Goal: Task Accomplishment & Management: Use online tool/utility

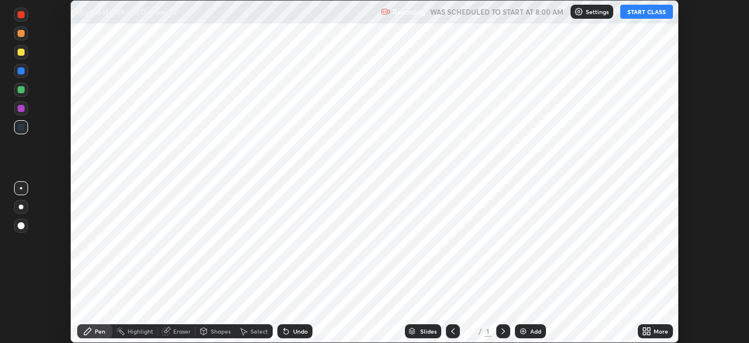
scroll to position [343, 749]
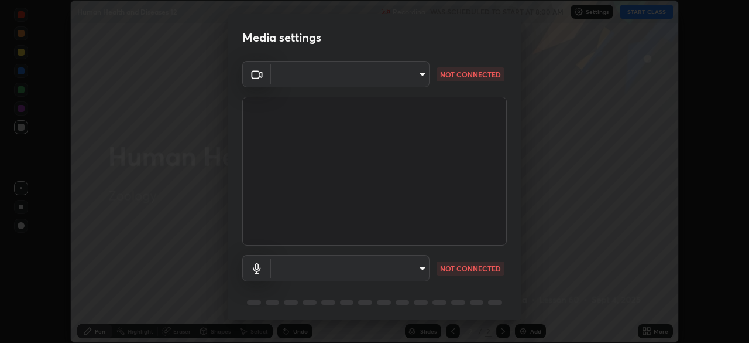
click at [419, 268] on body "Erase all Human Health and Diseases 12 Recording WAS SCHEDULED TO START AT 8:00…" at bounding box center [374, 171] width 749 height 343
type input "26ea4645ce1167a88714ccf2a1c7b245e82c900ba769eb6e2bf526cec6792837"
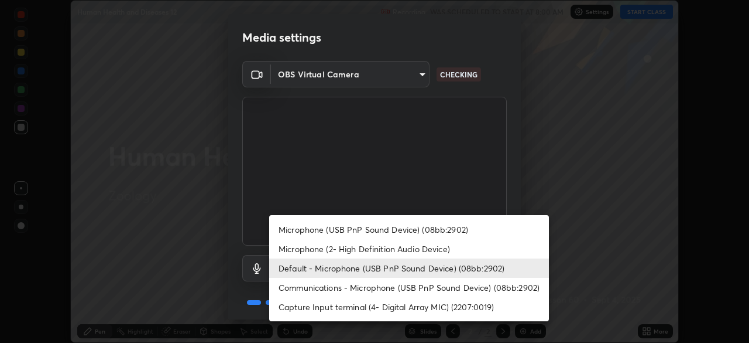
click at [426, 289] on li "Communications - Microphone (USB PnP Sound Device) (08bb:2902)" at bounding box center [409, 287] width 280 height 19
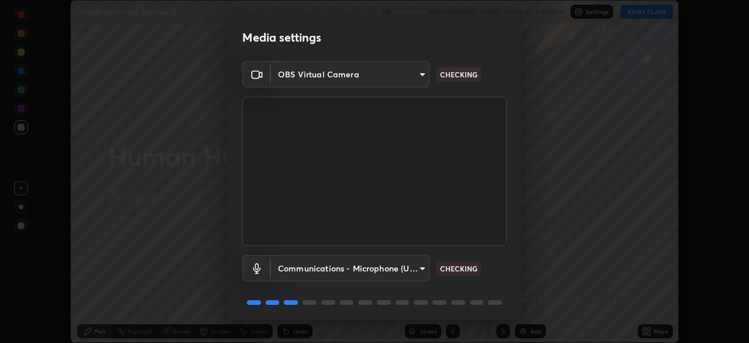
click at [420, 267] on body "Erase all Human Health and Diseases 12 Recording WAS SCHEDULED TO START AT 8:00…" at bounding box center [374, 171] width 749 height 343
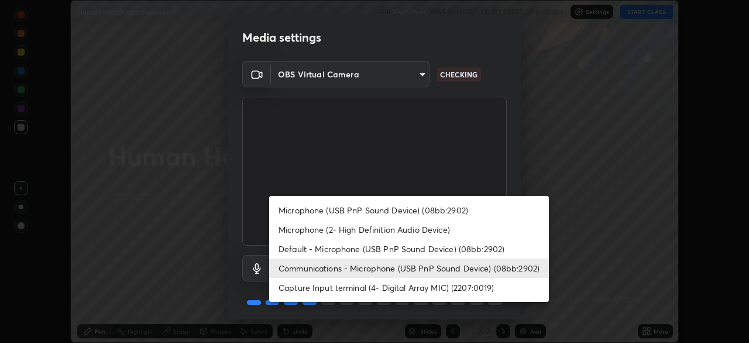
click at [433, 208] on li "Microphone (USB PnP Sound Device) (08bb:2902)" at bounding box center [409, 209] width 280 height 19
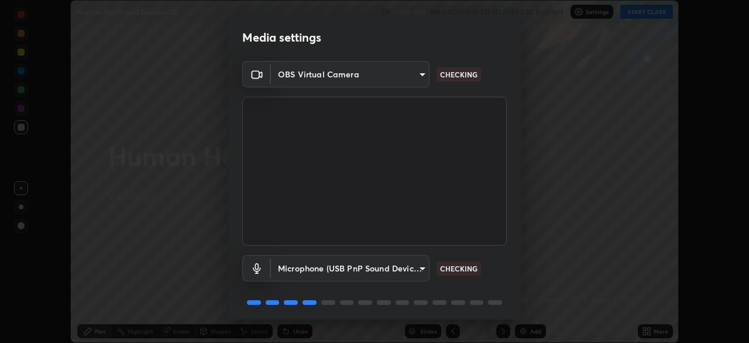
click at [419, 269] on body "Erase all Human Health and Diseases 12 Recording WAS SCHEDULED TO START AT 8:00…" at bounding box center [374, 171] width 749 height 343
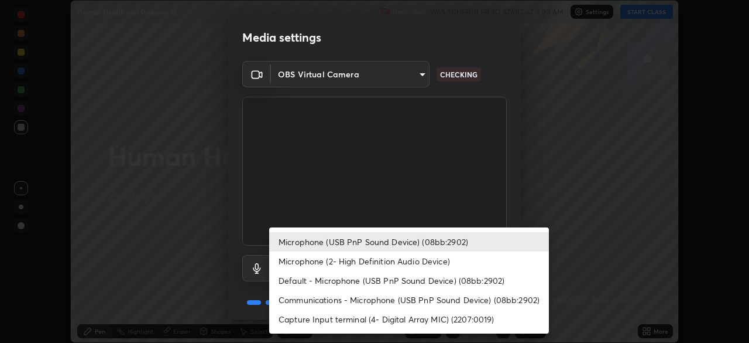
click at [390, 278] on li "Default - Microphone (USB PnP Sound Device) (08bb:2902)" at bounding box center [409, 279] width 280 height 19
type input "default"
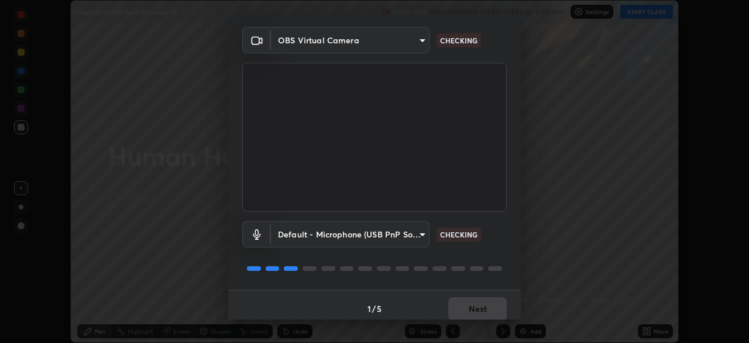
scroll to position [42, 0]
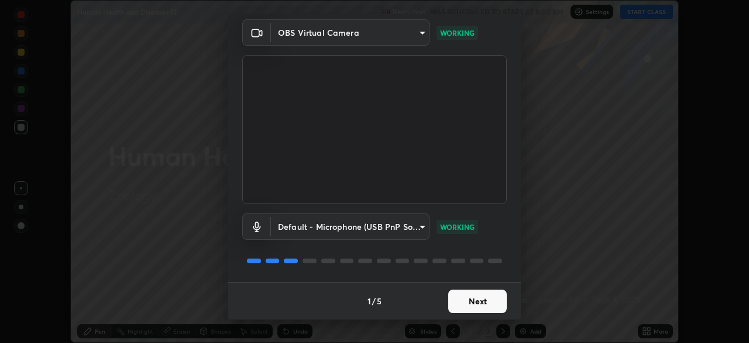
click at [487, 302] on button "Next" at bounding box center [477, 300] width 59 height 23
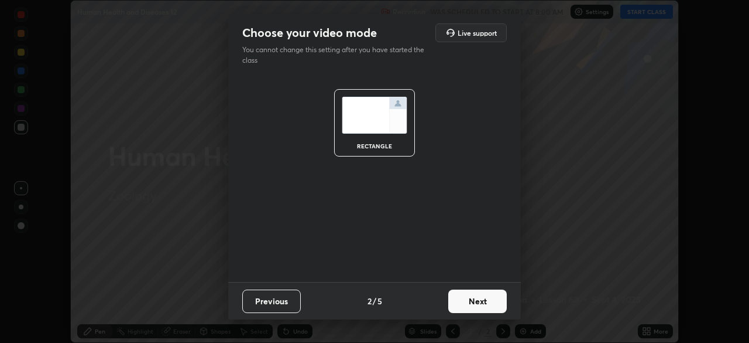
scroll to position [0, 0]
click at [487, 303] on button "Next" at bounding box center [477, 300] width 59 height 23
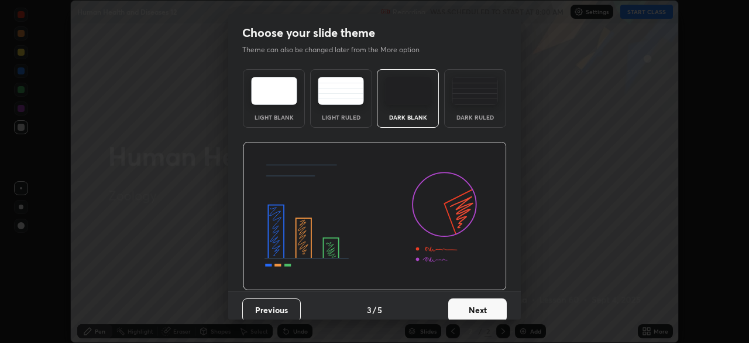
click at [488, 304] on button "Next" at bounding box center [477, 309] width 59 height 23
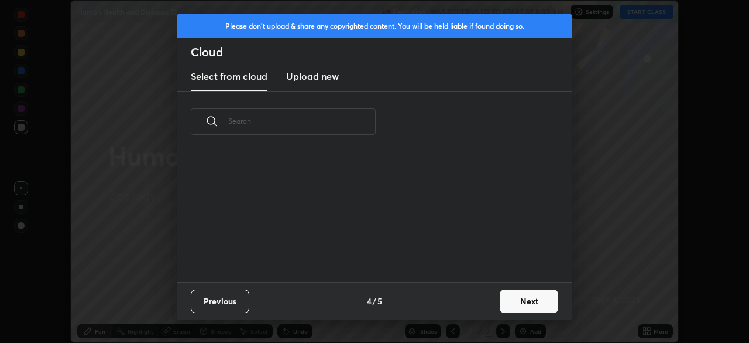
click at [526, 299] on button "Next" at bounding box center [529, 300] width 59 height 23
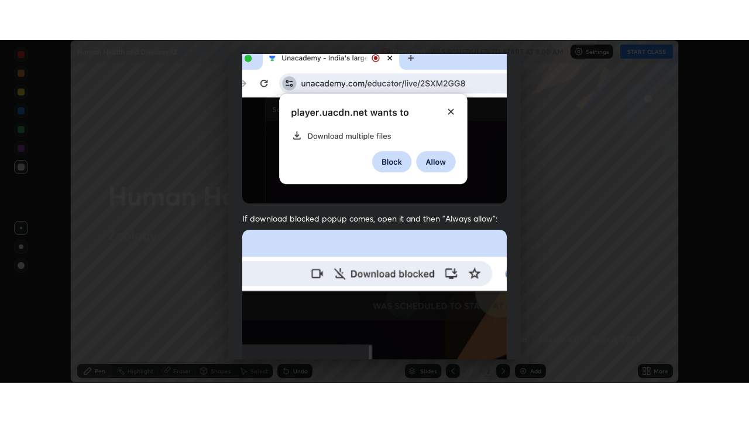
scroll to position [280, 0]
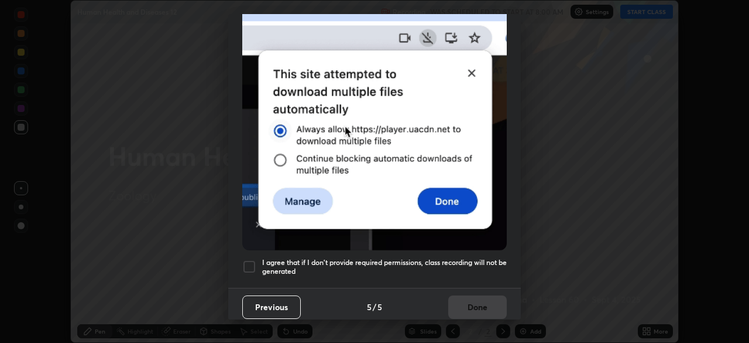
click at [247, 261] on div at bounding box center [249, 266] width 14 height 14
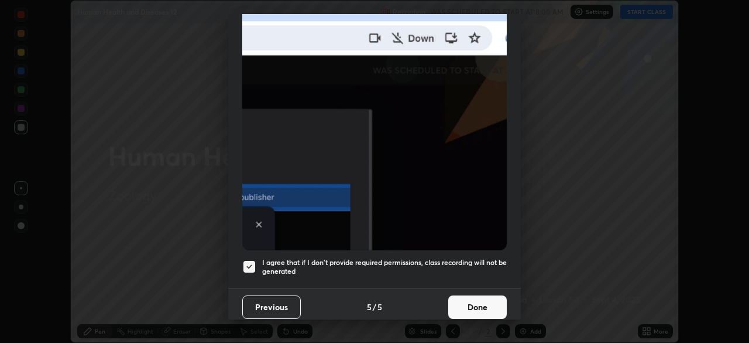
click at [494, 299] on button "Done" at bounding box center [477, 306] width 59 height 23
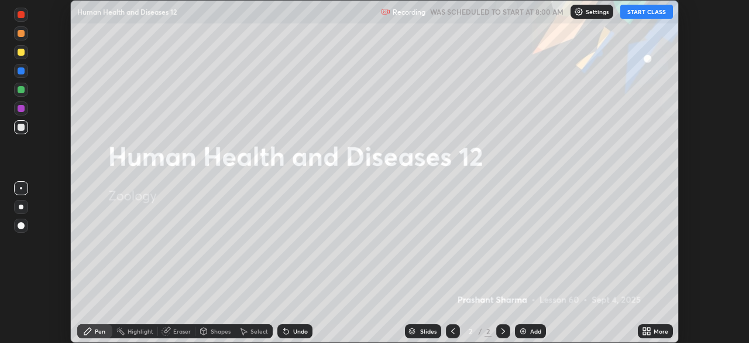
click at [647, 330] on icon at bounding box center [646, 330] width 9 height 9
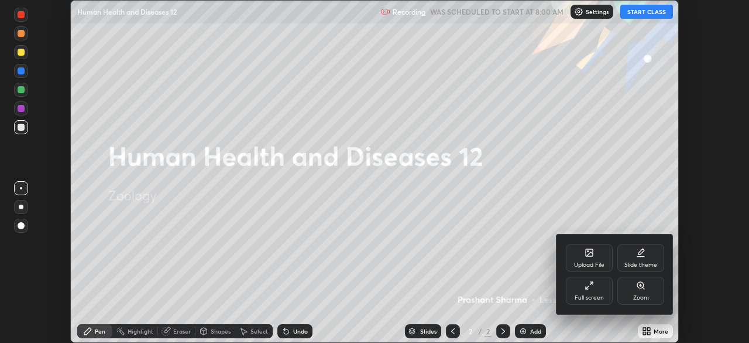
click at [643, 252] on icon at bounding box center [640, 252] width 9 height 9
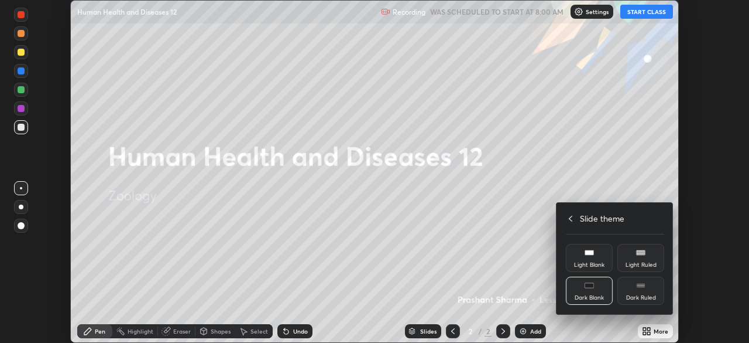
click at [597, 285] on div "Dark Blank" at bounding box center [589, 290] width 47 height 28
click at [595, 216] on h4 "Slide theme" at bounding box center [602, 218] width 44 height 12
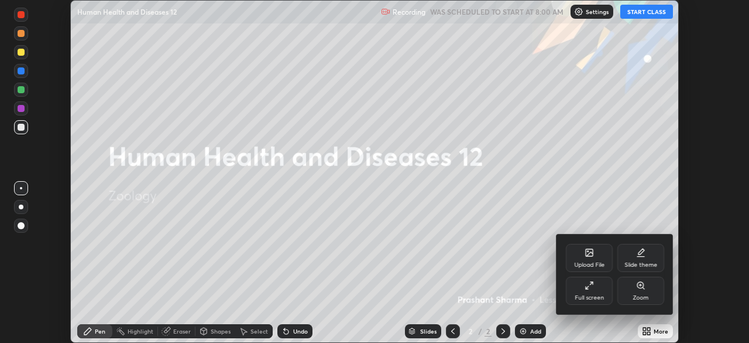
click at [597, 291] on div "Full screen" at bounding box center [589, 290] width 47 height 28
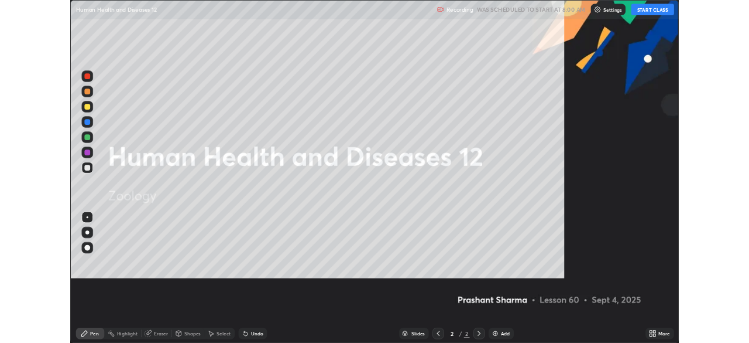
scroll to position [422, 749]
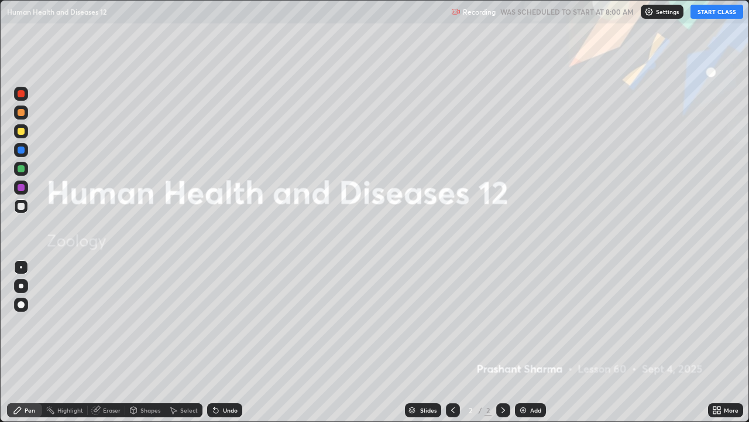
click at [532, 342] on div "Add" at bounding box center [535, 410] width 11 height 6
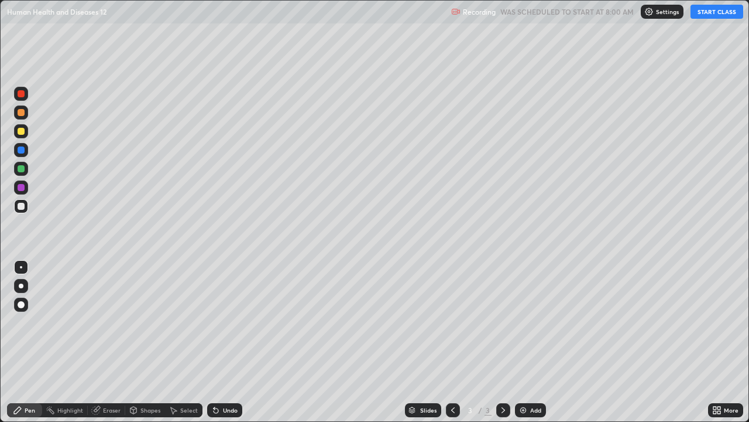
click at [714, 13] on button "START CLASS" at bounding box center [717, 12] width 53 height 14
click at [19, 204] on div at bounding box center [21, 206] width 7 height 7
click at [186, 342] on div "Select" at bounding box center [189, 410] width 18 height 6
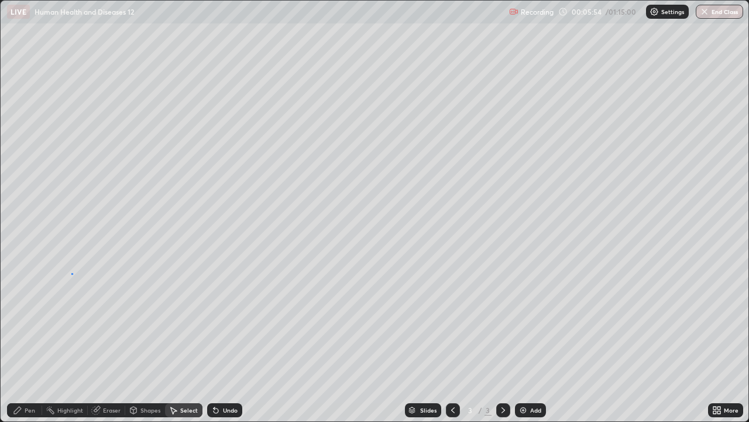
click at [71, 273] on div "0 ° Undo Copy Duplicate Duplicate to new slide Delete" at bounding box center [375, 211] width 748 height 420
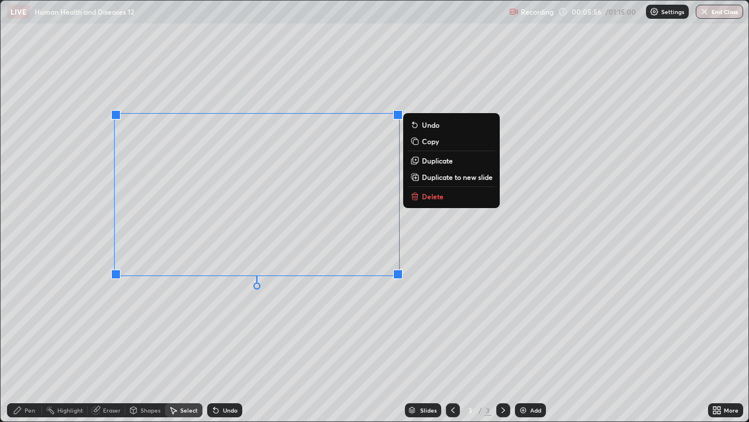
click at [206, 313] on div "0 ° Undo Copy Duplicate Duplicate to new slide Delete" at bounding box center [375, 211] width 748 height 420
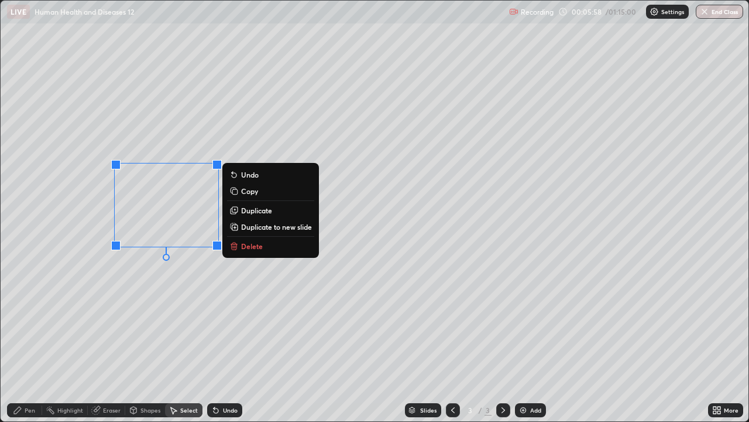
click at [254, 246] on p "Delete" at bounding box center [252, 245] width 22 height 9
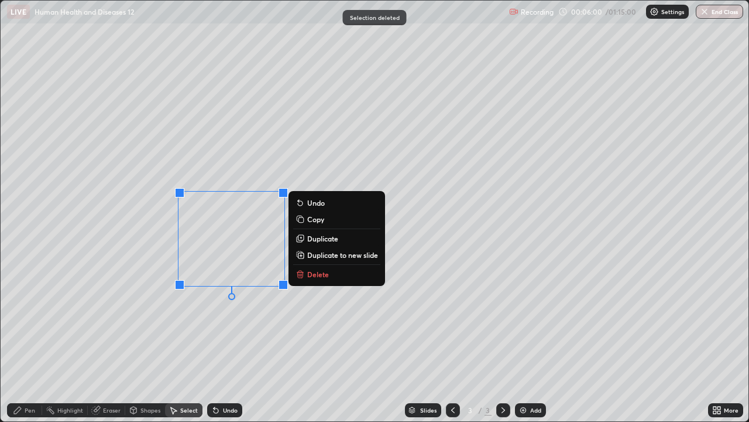
click at [318, 274] on p "Delete" at bounding box center [318, 273] width 22 height 9
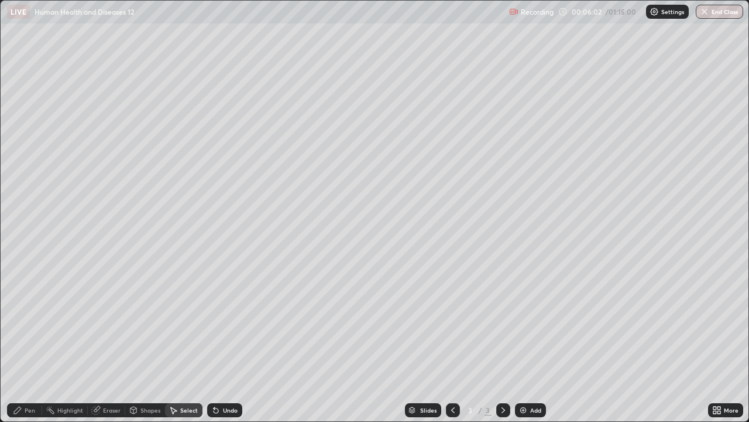
click at [104, 342] on div "Eraser" at bounding box center [112, 410] width 18 height 6
click at [29, 342] on div "Pen" at bounding box center [24, 410] width 35 height 14
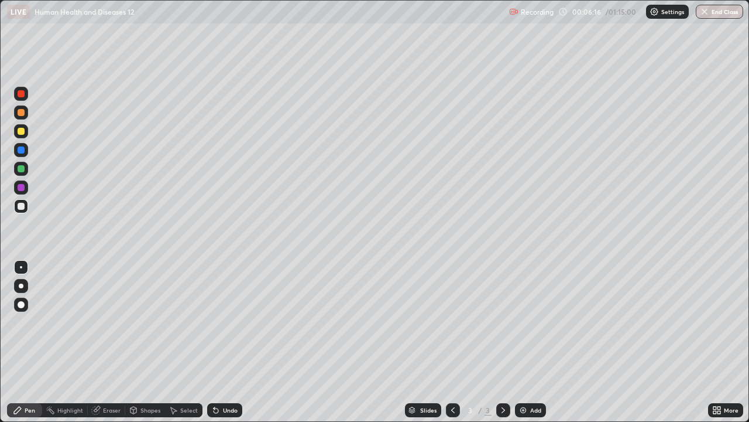
click at [25, 169] on div at bounding box center [21, 169] width 14 height 14
click at [26, 207] on div at bounding box center [21, 206] width 14 height 14
click at [24, 133] on div at bounding box center [21, 131] width 7 height 7
click at [530, 342] on div "Add" at bounding box center [535, 410] width 11 height 6
click at [18, 203] on div at bounding box center [21, 206] width 7 height 7
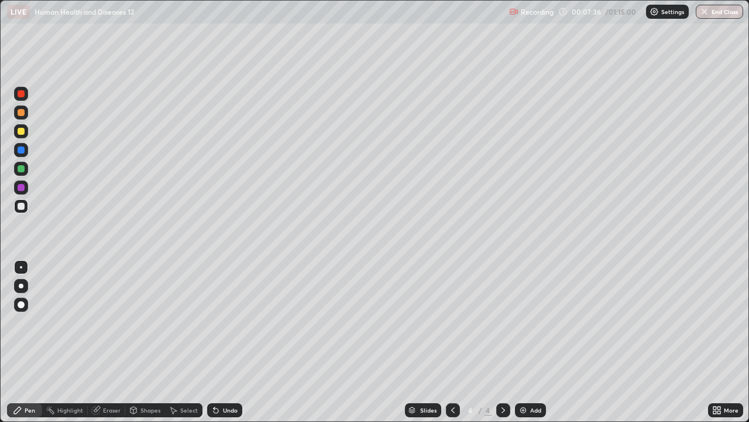
click at [20, 204] on div at bounding box center [21, 206] width 7 height 7
click at [24, 203] on div at bounding box center [21, 206] width 14 height 14
click at [23, 205] on div at bounding box center [21, 206] width 7 height 7
click at [224, 342] on div "Undo" at bounding box center [224, 410] width 35 height 14
click at [20, 114] on div at bounding box center [21, 112] width 7 height 7
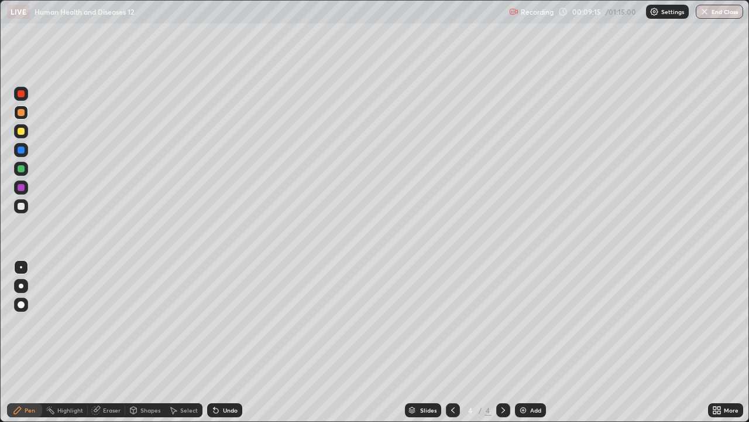
click at [22, 96] on div at bounding box center [21, 93] width 7 height 7
click at [20, 150] on div at bounding box center [21, 149] width 7 height 7
click at [21, 267] on div at bounding box center [21, 267] width 2 height 2
click at [20, 167] on div at bounding box center [21, 168] width 7 height 7
click at [21, 205] on div at bounding box center [21, 206] width 7 height 7
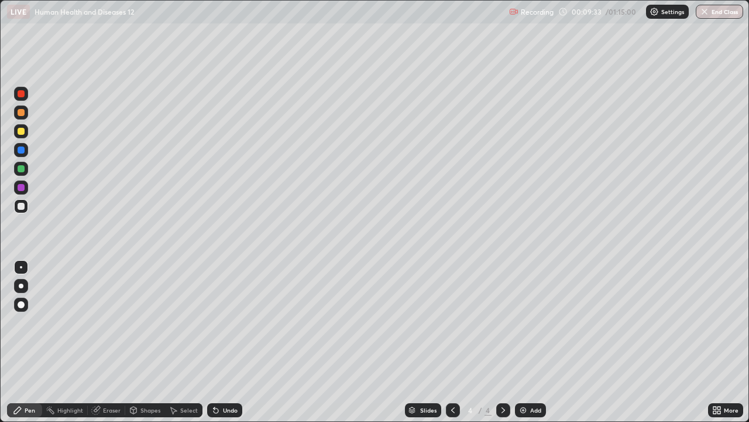
click at [22, 304] on div at bounding box center [21, 304] width 7 height 7
click at [19, 98] on div at bounding box center [21, 94] width 14 height 14
click at [21, 267] on div at bounding box center [21, 267] width 2 height 2
click at [19, 206] on div at bounding box center [21, 206] width 7 height 7
click at [20, 303] on div at bounding box center [21, 304] width 7 height 7
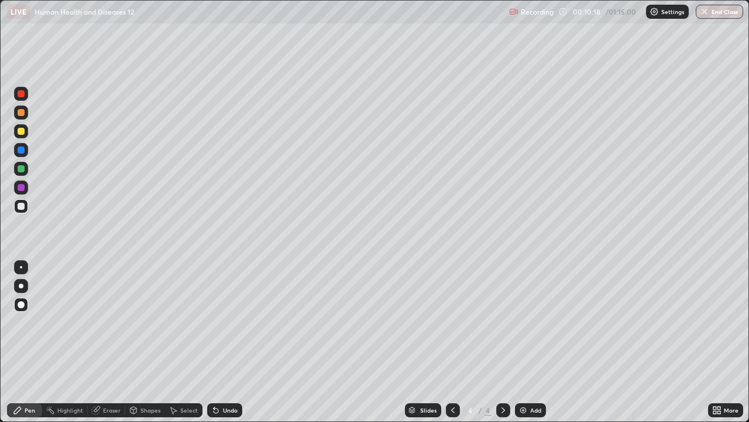
click at [22, 113] on div at bounding box center [21, 112] width 7 height 7
click at [20, 300] on div at bounding box center [21, 304] width 14 height 14
click at [22, 206] on div at bounding box center [21, 206] width 7 height 7
click at [23, 114] on div at bounding box center [21, 112] width 7 height 7
click at [21, 268] on div at bounding box center [21, 267] width 2 height 2
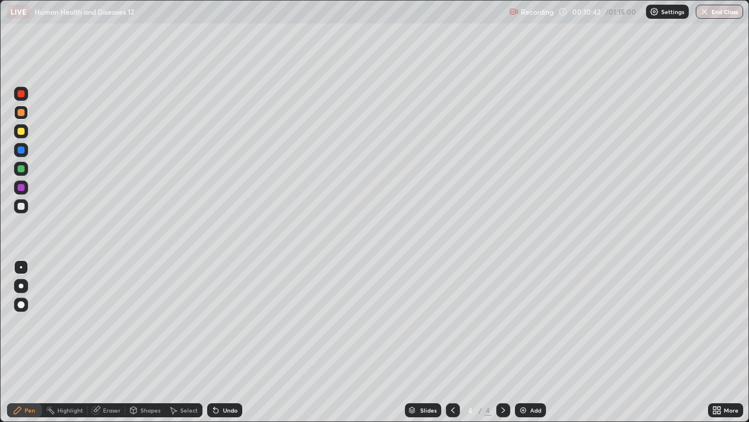
click at [23, 170] on div at bounding box center [21, 168] width 7 height 7
click at [20, 153] on div at bounding box center [21, 149] width 7 height 7
click at [23, 298] on div at bounding box center [21, 304] width 14 height 14
click at [22, 93] on div at bounding box center [21, 93] width 7 height 7
click at [20, 149] on div at bounding box center [21, 149] width 7 height 7
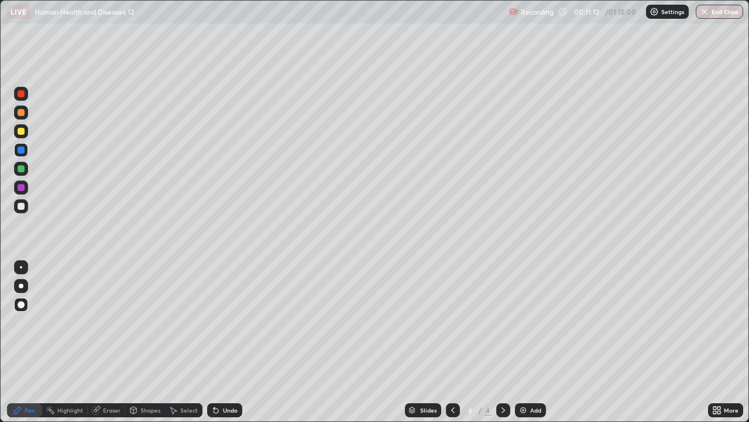
click at [22, 261] on div at bounding box center [21, 267] width 14 height 14
click at [20, 206] on div at bounding box center [21, 206] width 7 height 7
click at [20, 96] on div at bounding box center [21, 93] width 7 height 7
click at [111, 342] on div "Eraser" at bounding box center [112, 410] width 18 height 6
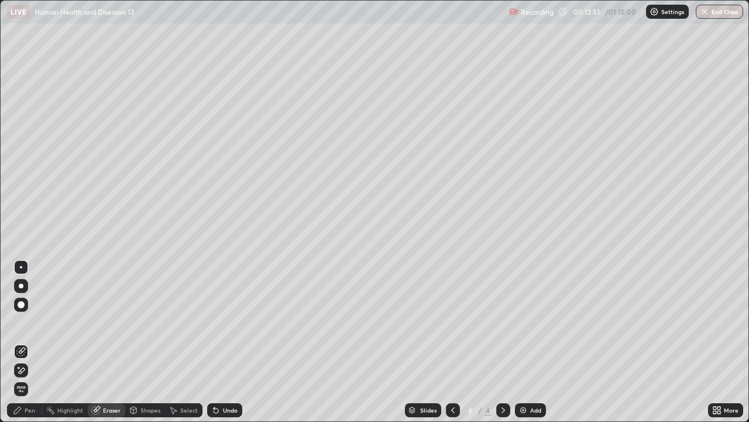
click at [30, 342] on div "Pen" at bounding box center [30, 410] width 11 height 6
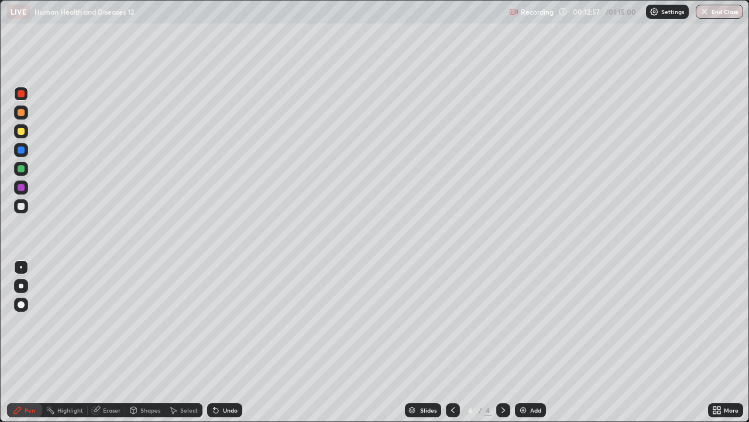
click at [225, 342] on div "Undo" at bounding box center [230, 410] width 15 height 6
click at [224, 342] on div "Undo" at bounding box center [230, 410] width 15 height 6
click at [20, 207] on div at bounding box center [21, 206] width 7 height 7
click at [20, 113] on div at bounding box center [21, 112] width 7 height 7
click at [531, 342] on div "Add" at bounding box center [535, 410] width 11 height 6
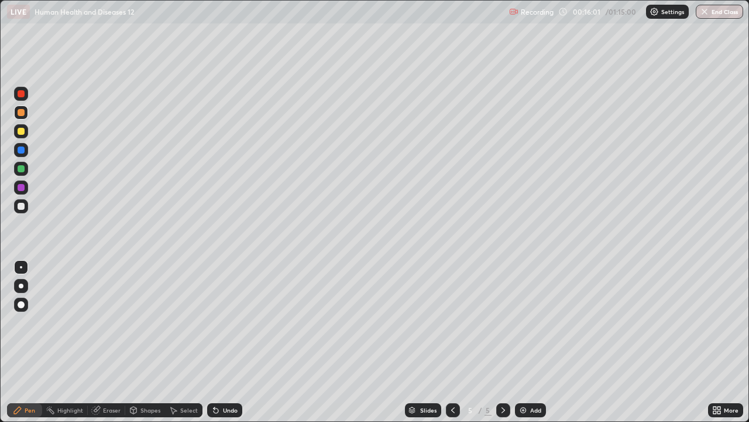
click at [20, 203] on div at bounding box center [21, 206] width 7 height 7
click at [225, 342] on div "Undo" at bounding box center [230, 410] width 15 height 6
click at [20, 168] on div at bounding box center [21, 168] width 7 height 7
click at [23, 297] on div at bounding box center [21, 304] width 14 height 14
click at [719, 342] on icon at bounding box center [719, 411] width 3 height 3
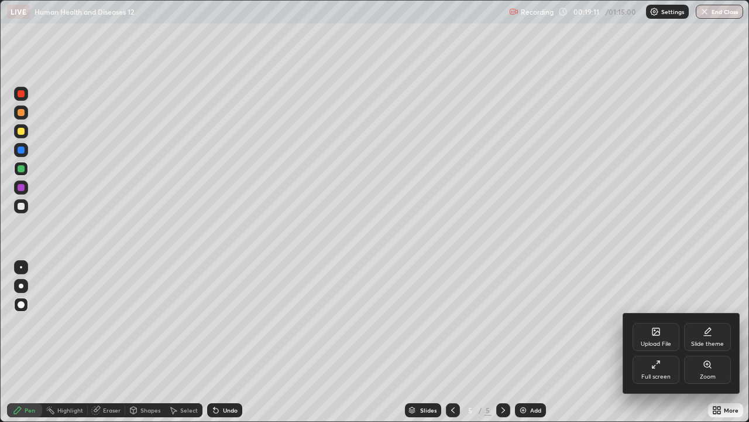
click at [667, 342] on div "Full screen" at bounding box center [656, 377] width 29 height 6
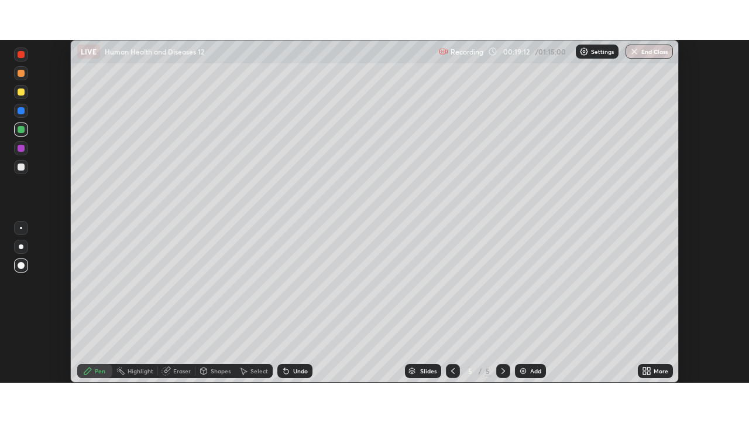
scroll to position [58206, 57799]
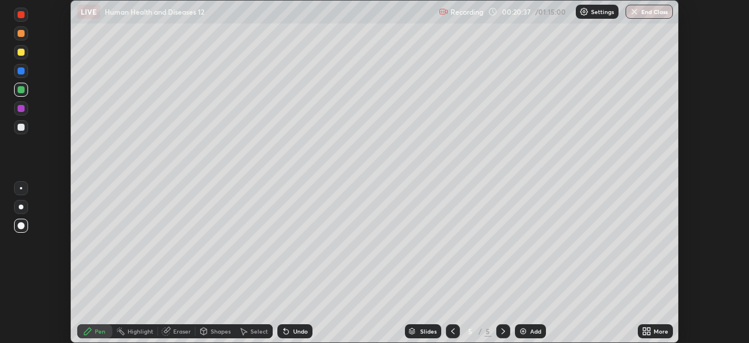
click at [21, 188] on div at bounding box center [21, 188] width 2 height 2
click at [19, 126] on div at bounding box center [21, 127] width 7 height 7
click at [528, 330] on div "Add" at bounding box center [530, 331] width 31 height 14
click at [527, 327] on div "Add" at bounding box center [530, 331] width 31 height 14
click at [648, 331] on icon at bounding box center [646, 330] width 9 height 9
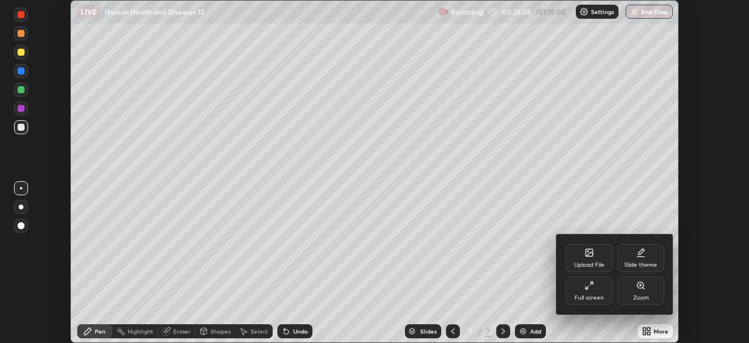
click at [598, 292] on div "Full screen" at bounding box center [589, 290] width 47 height 28
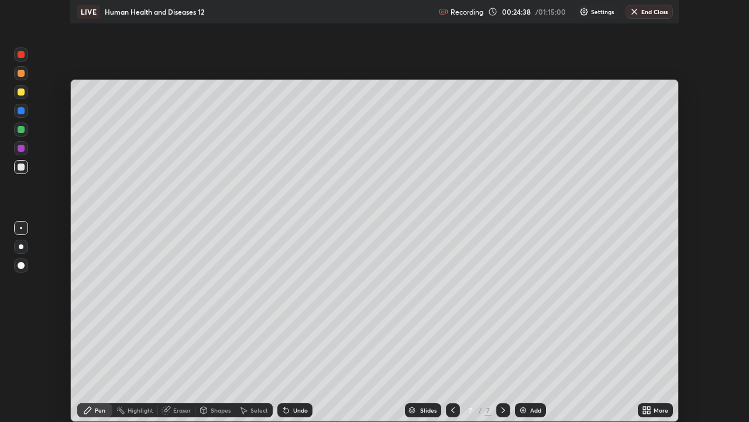
scroll to position [422, 749]
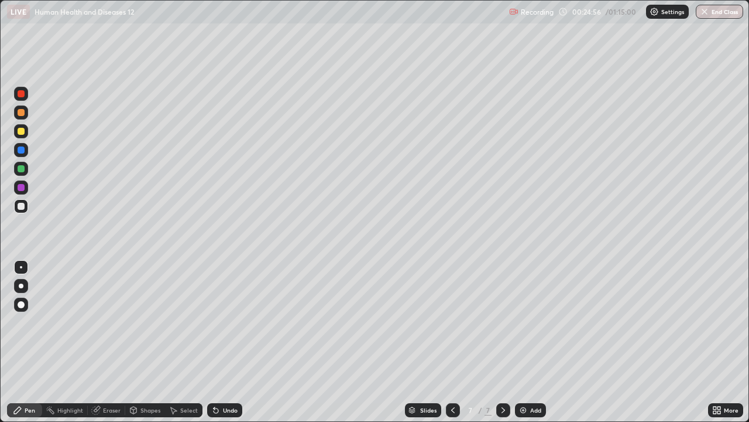
click at [186, 342] on div "Select" at bounding box center [189, 410] width 18 height 6
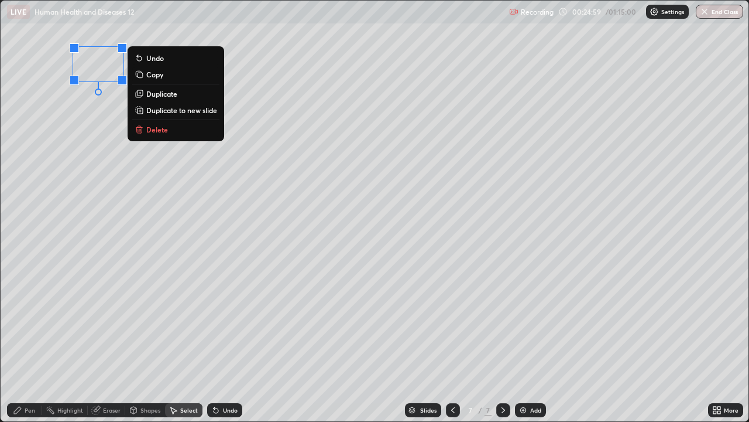
click at [101, 184] on div "0 ° Undo Copy Duplicate Duplicate to new slide Delete" at bounding box center [375, 211] width 748 height 420
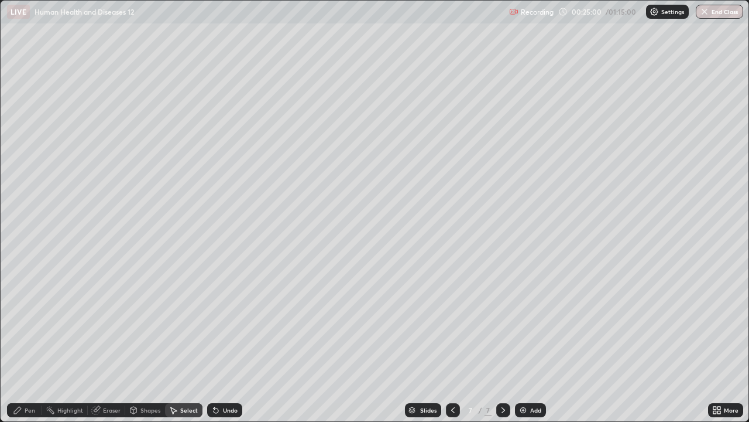
click at [32, 342] on div "Pen" at bounding box center [30, 410] width 11 height 6
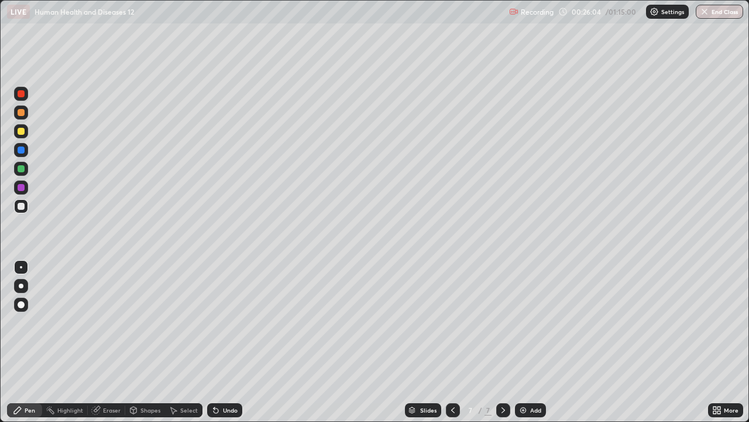
click at [530, 342] on div "Add" at bounding box center [535, 410] width 11 height 6
click at [20, 206] on div at bounding box center [21, 206] width 7 height 7
click at [20, 115] on div at bounding box center [21, 112] width 7 height 7
click at [22, 169] on div at bounding box center [21, 168] width 7 height 7
click at [228, 342] on div "Undo" at bounding box center [230, 410] width 15 height 6
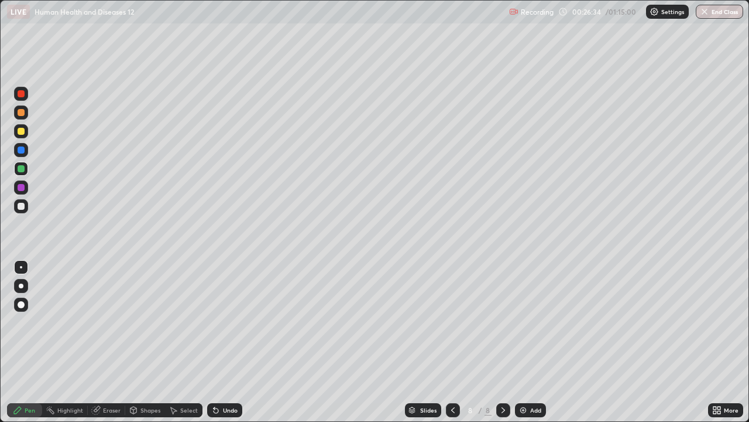
click at [227, 342] on div "Undo" at bounding box center [230, 410] width 15 height 6
click at [21, 186] on div at bounding box center [21, 187] width 7 height 7
click at [23, 304] on div at bounding box center [21, 304] width 7 height 7
click at [112, 342] on div "Eraser" at bounding box center [112, 410] width 18 height 6
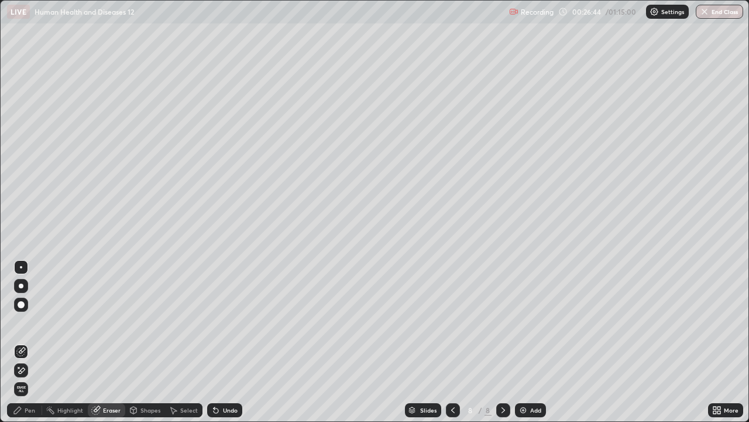
click at [35, 342] on div "Pen" at bounding box center [30, 410] width 11 height 6
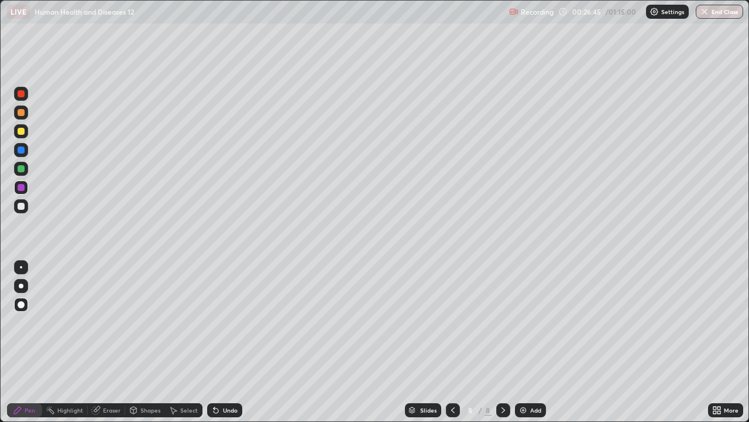
click at [20, 167] on div at bounding box center [21, 168] width 7 height 7
click at [20, 267] on div at bounding box center [21, 267] width 2 height 2
click at [105, 342] on div "Eraser" at bounding box center [112, 410] width 18 height 6
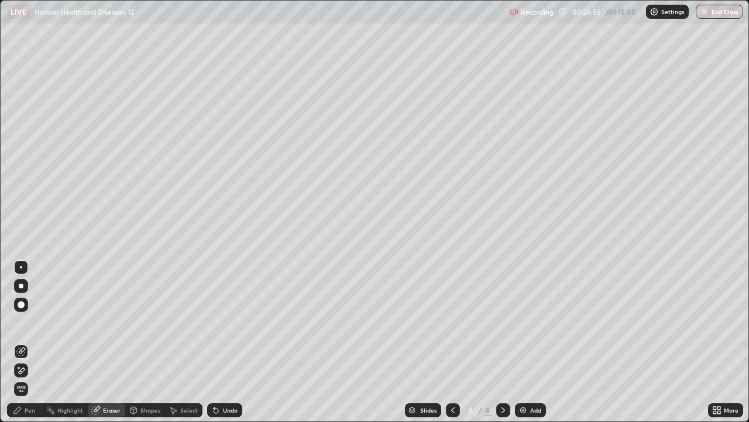
click at [29, 342] on div "Pen" at bounding box center [30, 410] width 11 height 6
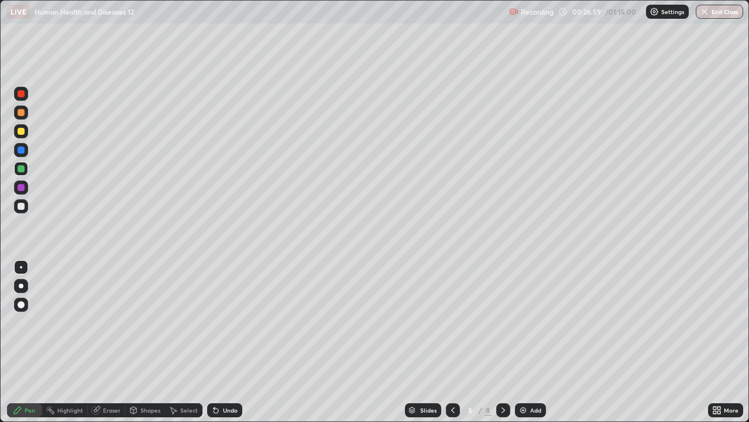
click at [20, 189] on div at bounding box center [21, 187] width 7 height 7
click at [19, 302] on div at bounding box center [21, 304] width 7 height 7
click at [18, 206] on div at bounding box center [21, 206] width 7 height 7
click at [20, 114] on div at bounding box center [21, 112] width 7 height 7
click at [21, 99] on div at bounding box center [21, 94] width 14 height 14
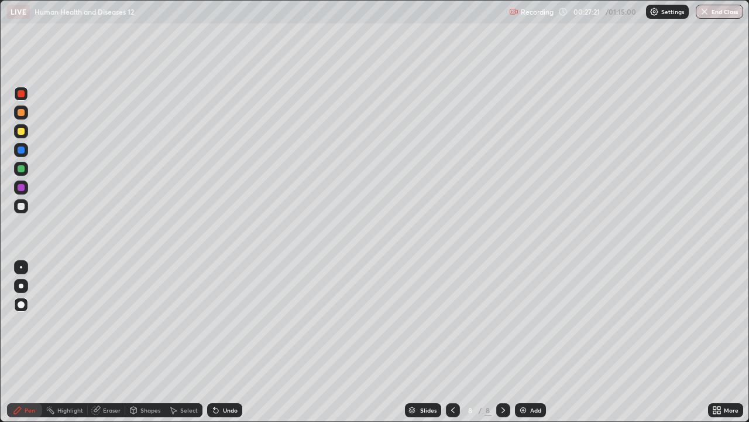
click at [22, 149] on div at bounding box center [21, 149] width 7 height 7
click at [20, 206] on div at bounding box center [21, 206] width 7 height 7
click at [22, 306] on div at bounding box center [21, 304] width 7 height 7
click at [20, 168] on div at bounding box center [21, 168] width 7 height 7
click at [20, 306] on div at bounding box center [21, 304] width 7 height 7
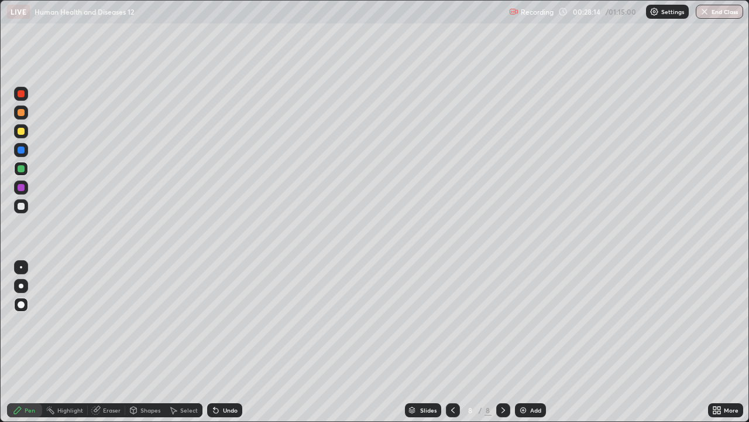
click at [19, 133] on div at bounding box center [21, 131] width 7 height 7
click at [21, 266] on div at bounding box center [21, 267] width 2 height 2
click at [19, 203] on div at bounding box center [21, 206] width 7 height 7
click at [227, 342] on div "Undo" at bounding box center [230, 410] width 15 height 6
click at [25, 112] on div at bounding box center [21, 112] width 14 height 14
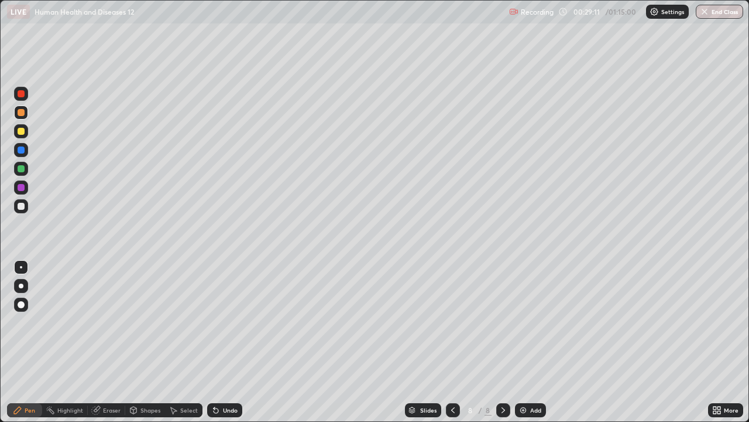
click at [19, 168] on div at bounding box center [21, 168] width 7 height 7
click at [229, 342] on div "Undo" at bounding box center [230, 410] width 15 height 6
click at [230, 342] on div "Undo" at bounding box center [230, 410] width 15 height 6
click at [232, 342] on div "Undo" at bounding box center [230, 410] width 15 height 6
click at [233, 342] on div "Undo" at bounding box center [230, 410] width 15 height 6
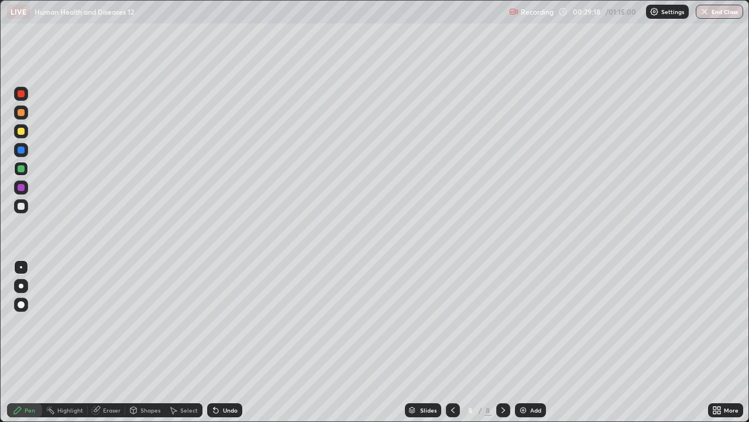
click at [234, 342] on div "Undo" at bounding box center [224, 410] width 35 height 14
click at [237, 342] on div "Undo" at bounding box center [224, 410] width 35 height 14
click at [235, 342] on div "Undo" at bounding box center [224, 410] width 35 height 14
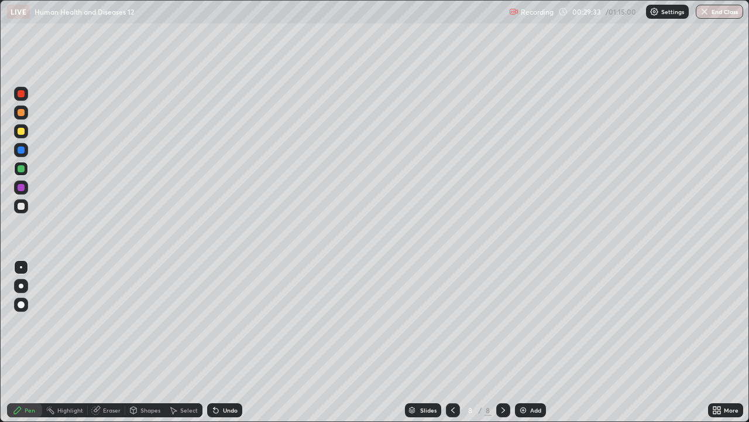
click at [231, 342] on div "Undo" at bounding box center [224, 410] width 35 height 14
click at [20, 205] on div at bounding box center [21, 206] width 7 height 7
click at [22, 114] on div at bounding box center [21, 112] width 7 height 7
click at [26, 115] on div at bounding box center [21, 112] width 14 height 14
click at [22, 150] on div at bounding box center [21, 149] width 7 height 7
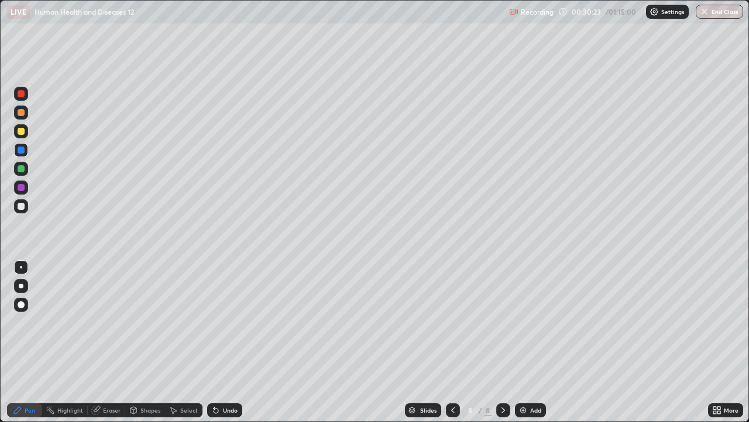
click at [23, 203] on div at bounding box center [21, 206] width 7 height 7
click at [20, 131] on div at bounding box center [21, 131] width 7 height 7
click at [114, 342] on div "Eraser" at bounding box center [112, 410] width 18 height 6
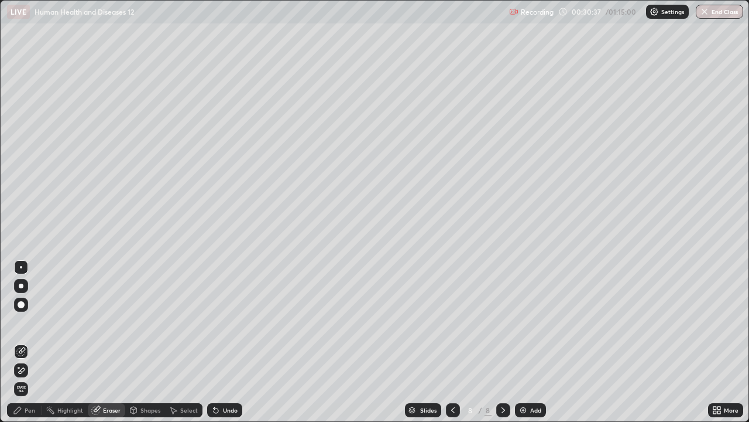
click at [28, 342] on div "Pen" at bounding box center [30, 410] width 11 height 6
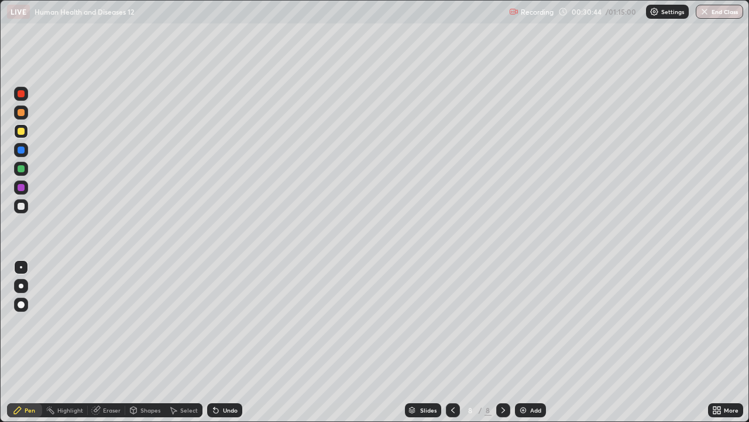
click at [21, 204] on div at bounding box center [21, 206] width 7 height 7
click at [23, 132] on div at bounding box center [21, 131] width 7 height 7
click at [22, 206] on div at bounding box center [21, 206] width 7 height 7
click at [21, 133] on div at bounding box center [21, 131] width 7 height 7
click at [19, 206] on div at bounding box center [21, 206] width 7 height 7
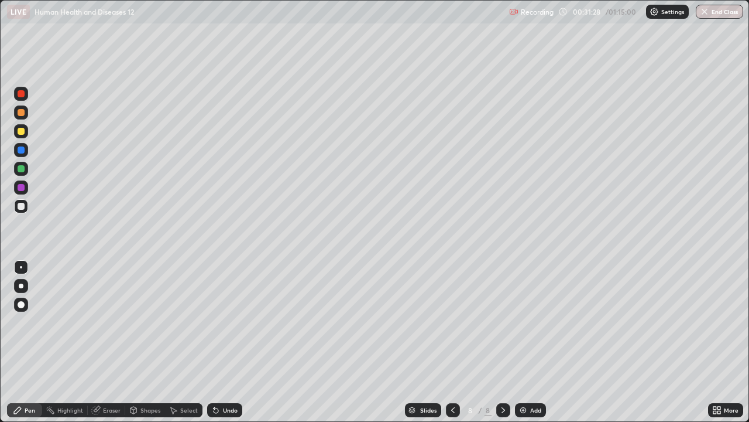
click at [23, 114] on div at bounding box center [21, 112] width 7 height 7
click at [111, 342] on div "Eraser" at bounding box center [112, 410] width 18 height 6
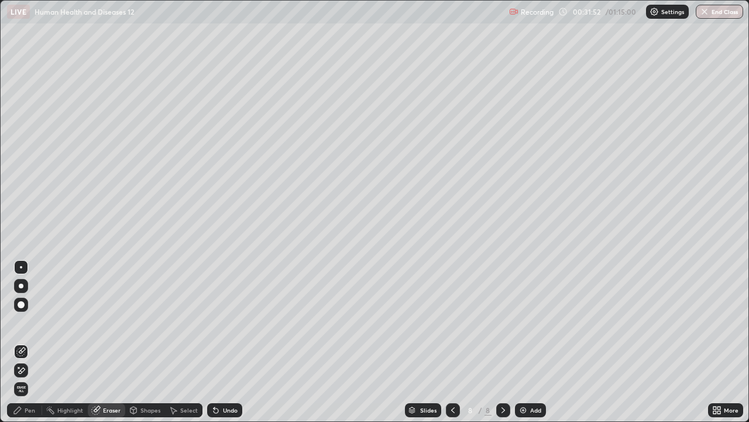
click at [26, 342] on div "Pen" at bounding box center [30, 410] width 11 height 6
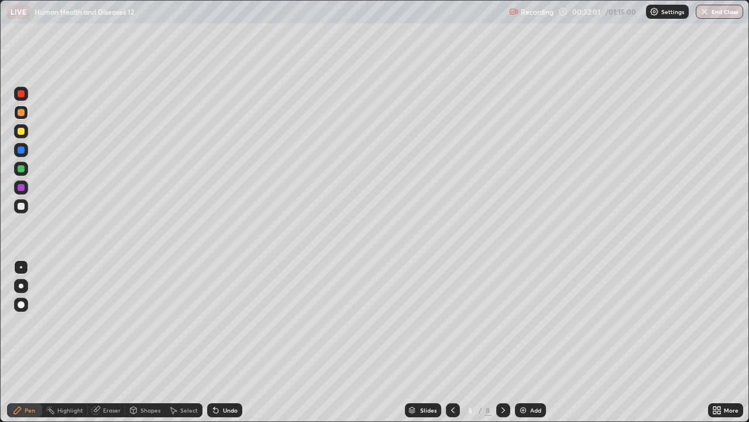
click at [103, 342] on div "Eraser" at bounding box center [112, 410] width 18 height 6
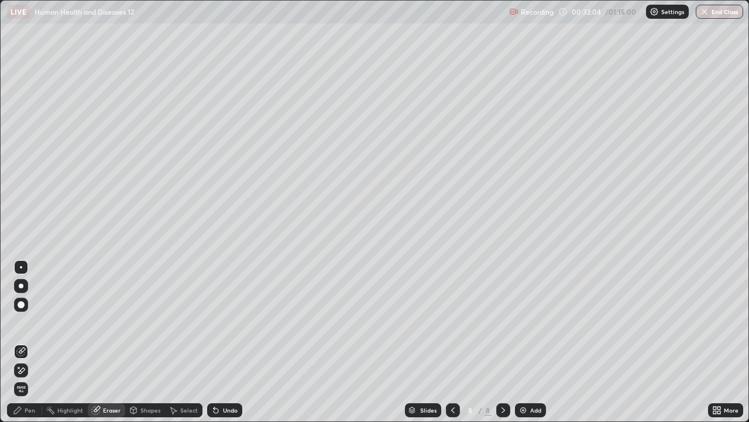
click at [28, 342] on div "Pen" at bounding box center [30, 410] width 11 height 6
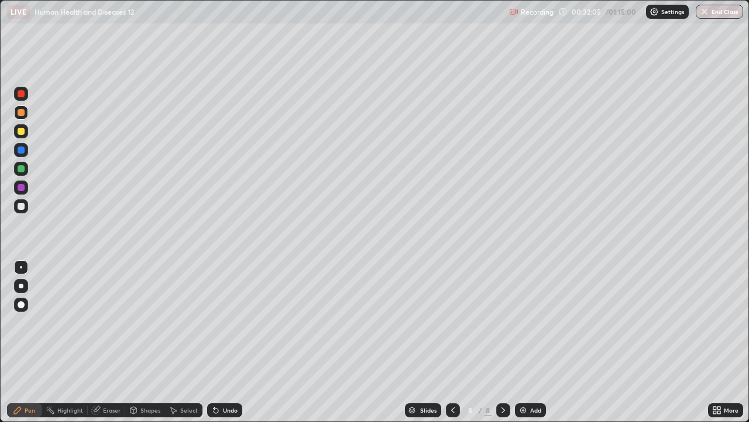
click at [22, 207] on div at bounding box center [21, 206] width 7 height 7
click at [231, 342] on div "Undo" at bounding box center [230, 410] width 15 height 6
click at [20, 167] on div at bounding box center [21, 168] width 7 height 7
click at [28, 203] on div at bounding box center [21, 206] width 14 height 14
click at [22, 131] on div at bounding box center [21, 131] width 7 height 7
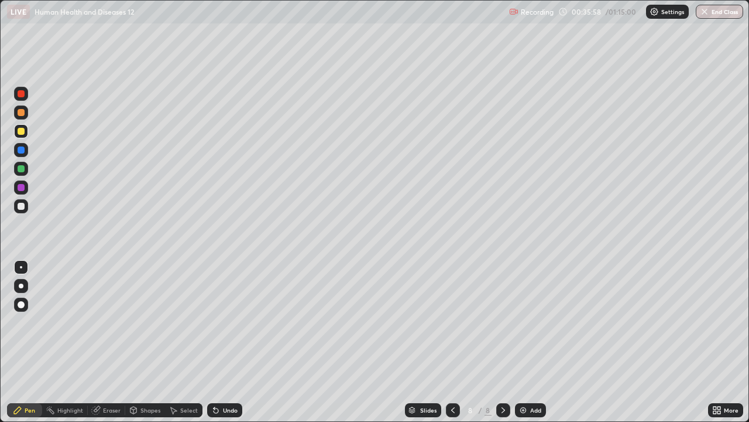
click at [20, 206] on div at bounding box center [21, 206] width 7 height 7
click at [186, 342] on div "Select" at bounding box center [189, 410] width 18 height 6
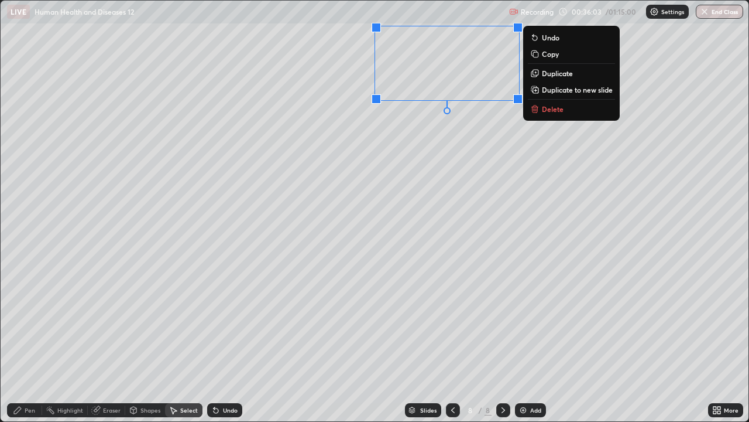
click at [509, 128] on div "0 ° Undo Copy Duplicate Duplicate to new slide Delete" at bounding box center [375, 211] width 748 height 420
click at [552, 57] on p "Copy" at bounding box center [550, 53] width 17 height 9
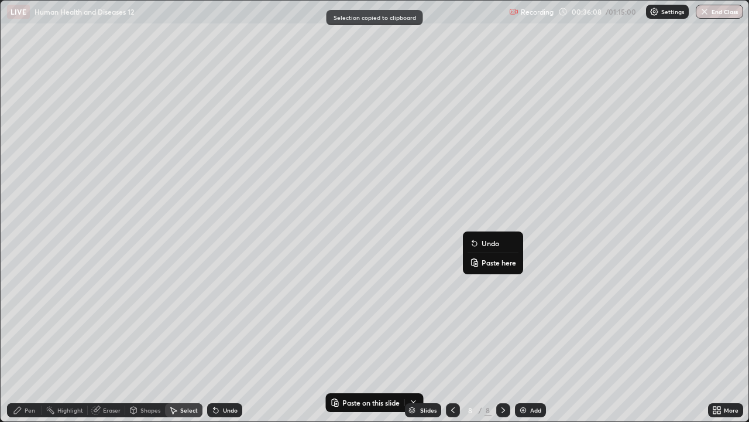
click at [494, 263] on p "Paste here" at bounding box center [499, 262] width 35 height 9
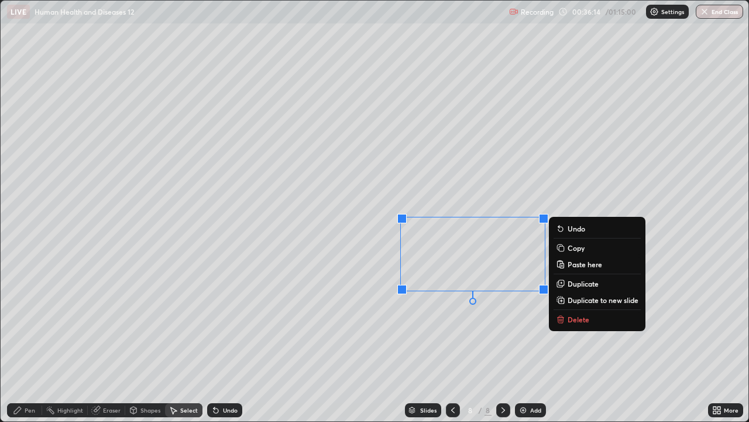
click at [429, 331] on div "0 ° Undo Copy Paste here Duplicate Duplicate to new slide Delete" at bounding box center [375, 211] width 748 height 420
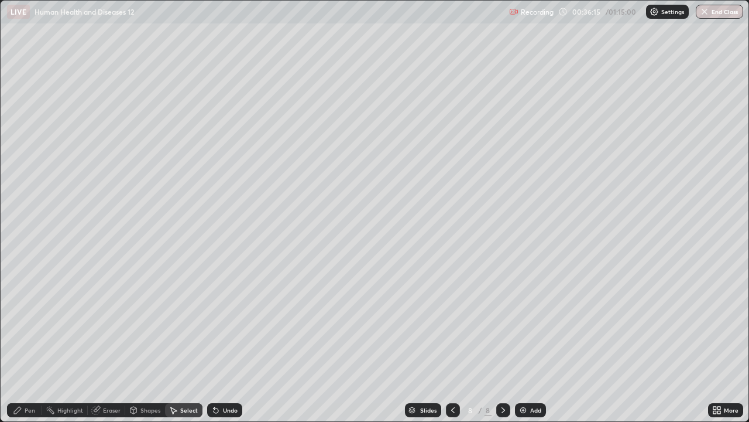
click at [104, 342] on div "Eraser" at bounding box center [112, 410] width 18 height 6
click at [25, 342] on div "Pen" at bounding box center [30, 410] width 11 height 6
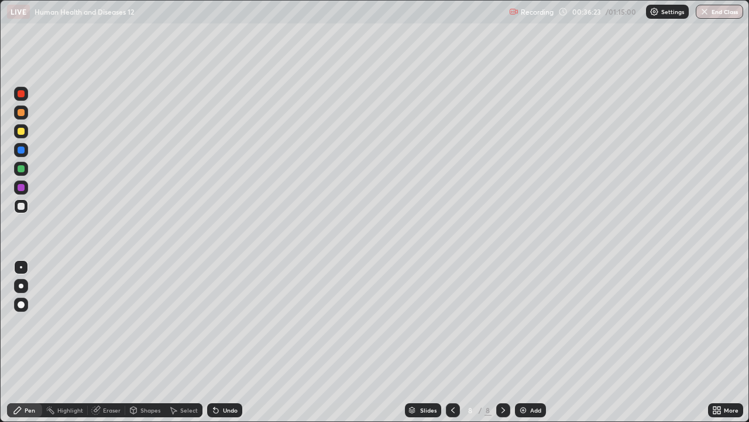
click at [20, 186] on div at bounding box center [21, 187] width 7 height 7
click at [22, 302] on div at bounding box center [21, 304] width 7 height 7
click at [22, 203] on div at bounding box center [21, 206] width 7 height 7
click at [20, 266] on div at bounding box center [21, 267] width 2 height 2
click at [21, 169] on div at bounding box center [21, 168] width 7 height 7
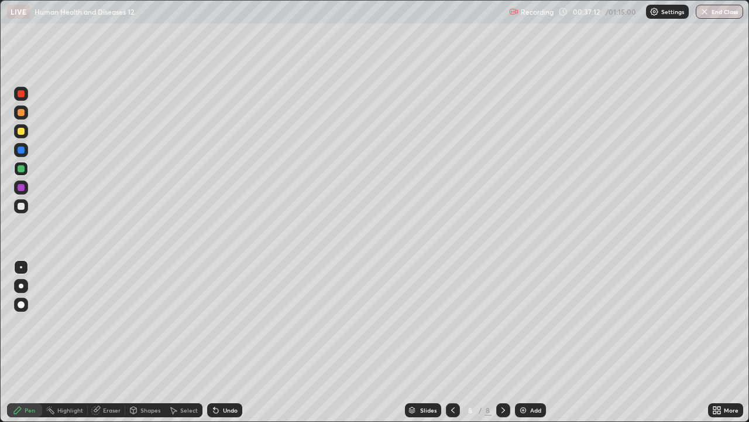
click at [228, 342] on div "Undo" at bounding box center [230, 410] width 15 height 6
click at [228, 342] on div "Undo" at bounding box center [224, 410] width 35 height 14
click at [21, 207] on div at bounding box center [21, 206] width 7 height 7
click at [21, 112] on div at bounding box center [21, 112] width 7 height 7
click at [22, 206] on div at bounding box center [21, 206] width 7 height 7
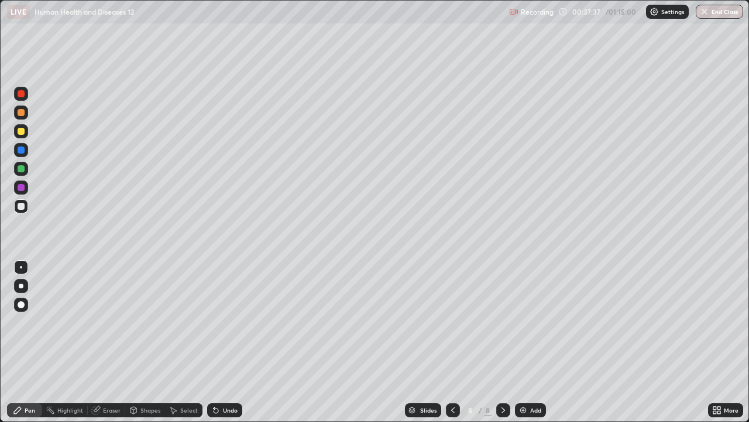
click at [21, 115] on div at bounding box center [21, 112] width 7 height 7
click at [22, 206] on div at bounding box center [21, 206] width 7 height 7
click at [21, 267] on div at bounding box center [21, 267] width 2 height 2
click at [22, 112] on div at bounding box center [21, 112] width 7 height 7
click at [21, 206] on div at bounding box center [21, 206] width 7 height 7
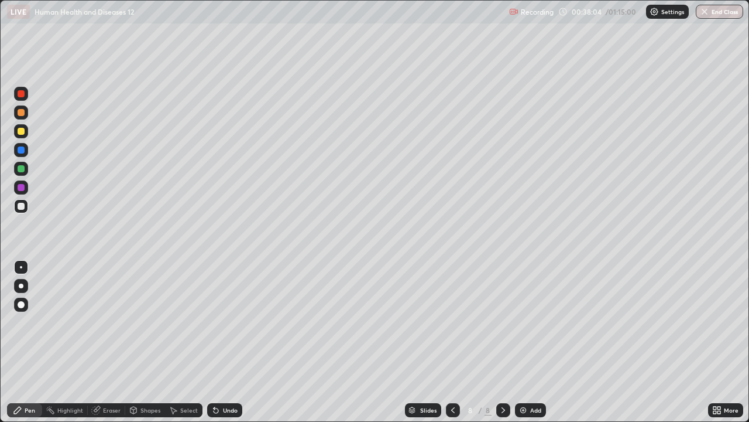
click at [19, 137] on div at bounding box center [21, 131] width 14 height 14
click at [111, 342] on div "Eraser" at bounding box center [112, 410] width 18 height 6
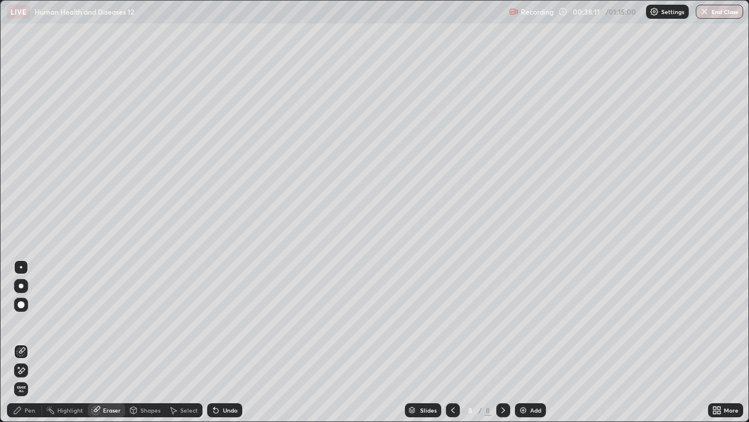
click at [29, 342] on div "Pen" at bounding box center [30, 410] width 11 height 6
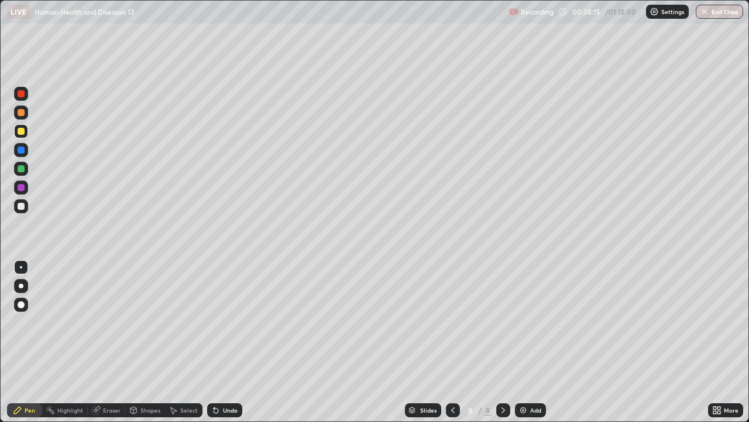
click at [21, 205] on div at bounding box center [21, 206] width 7 height 7
click at [21, 132] on div at bounding box center [21, 131] width 7 height 7
click at [22, 302] on div at bounding box center [21, 304] width 7 height 7
click at [19, 206] on div at bounding box center [21, 206] width 7 height 7
click at [19, 167] on div at bounding box center [21, 168] width 7 height 7
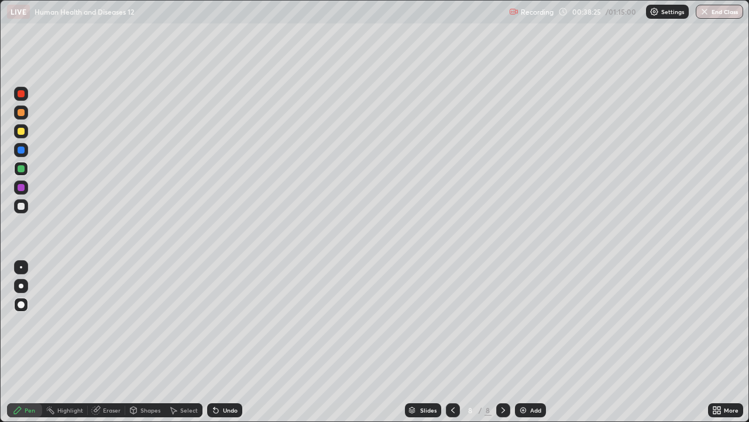
click at [21, 267] on div at bounding box center [21, 267] width 2 height 2
click at [22, 129] on div at bounding box center [21, 131] width 7 height 7
click at [21, 267] on div at bounding box center [21, 267] width 2 height 2
click at [23, 204] on div at bounding box center [21, 206] width 7 height 7
click at [20, 129] on div at bounding box center [21, 131] width 7 height 7
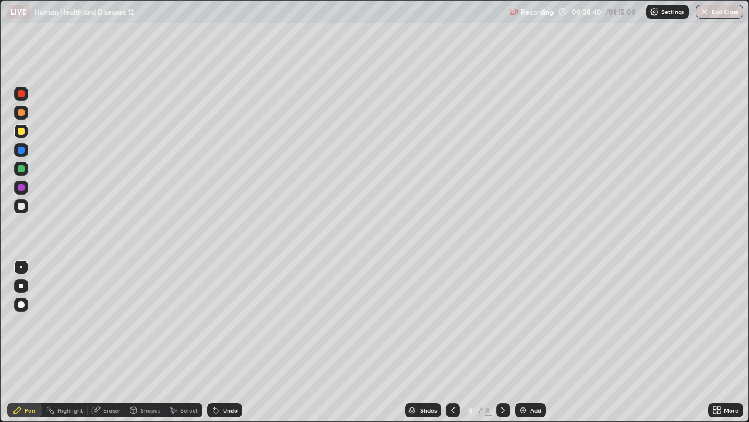
click at [23, 300] on div at bounding box center [21, 304] width 14 height 14
click at [24, 207] on div at bounding box center [21, 206] width 7 height 7
click at [19, 166] on div at bounding box center [21, 168] width 7 height 7
click at [21, 267] on div at bounding box center [21, 267] width 2 height 2
click at [23, 113] on div at bounding box center [21, 112] width 7 height 7
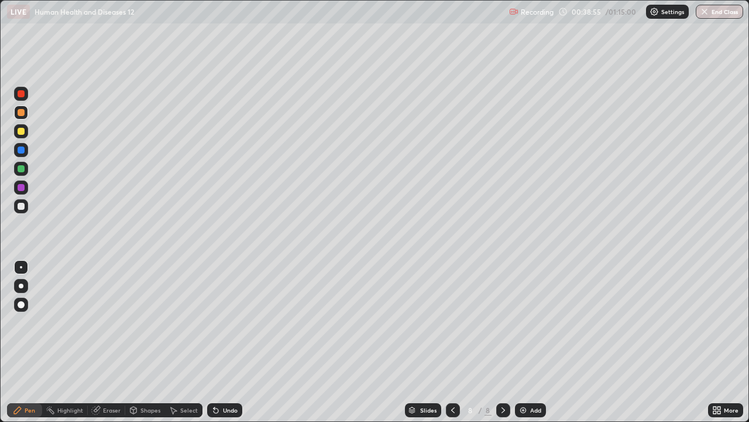
click at [20, 302] on div at bounding box center [21, 304] width 7 height 7
click at [227, 342] on div "Undo" at bounding box center [224, 410] width 35 height 14
click at [227, 342] on div "Undo" at bounding box center [230, 410] width 15 height 6
click at [21, 267] on div at bounding box center [21, 267] width 2 height 2
click at [224, 342] on div "Undo" at bounding box center [230, 410] width 15 height 6
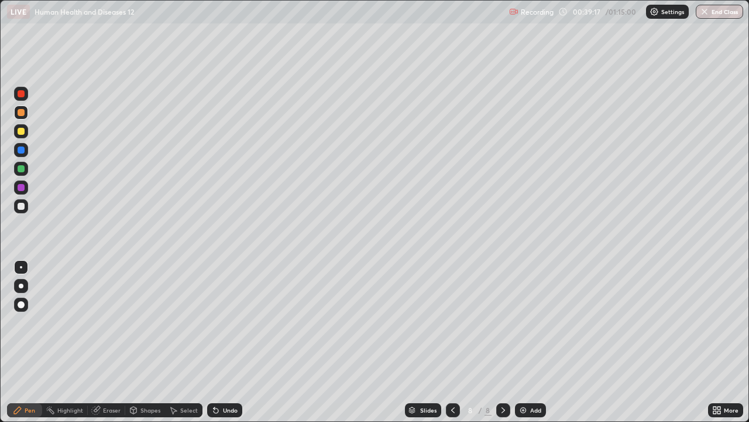
click at [224, 342] on div "Undo" at bounding box center [230, 410] width 15 height 6
click at [18, 130] on div at bounding box center [21, 131] width 7 height 7
click at [104, 342] on div "Eraser" at bounding box center [112, 410] width 18 height 6
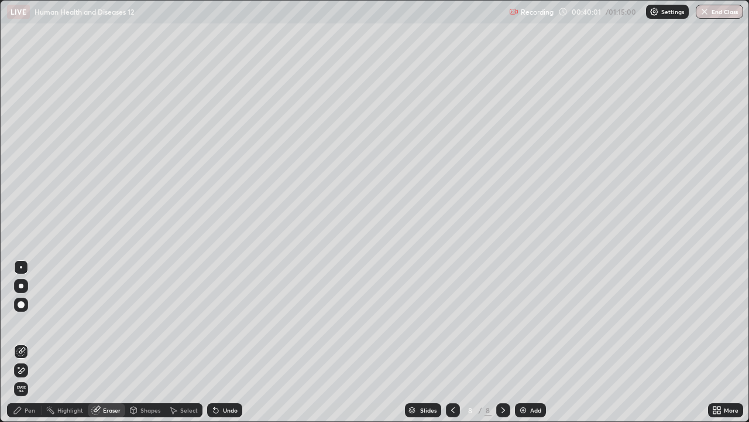
click at [21, 267] on div at bounding box center [21, 267] width 2 height 2
click at [20, 342] on icon at bounding box center [17, 409] width 9 height 9
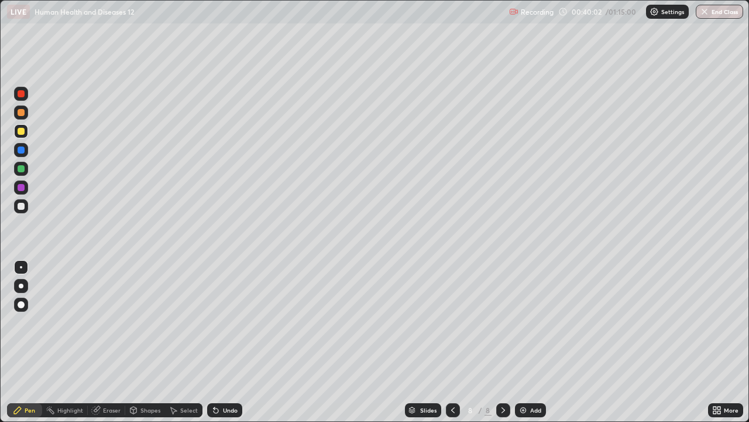
click at [21, 342] on icon at bounding box center [17, 409] width 9 height 9
click at [22, 205] on div at bounding box center [21, 206] width 7 height 7
click at [105, 342] on div "Eraser" at bounding box center [112, 410] width 18 height 6
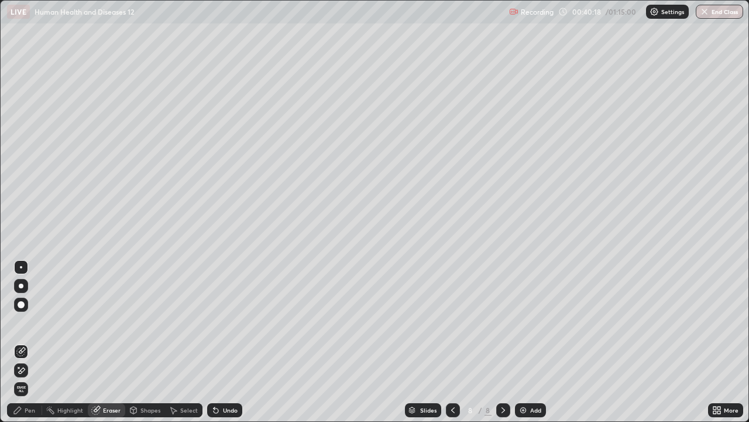
click at [26, 342] on div "Pen" at bounding box center [30, 410] width 11 height 6
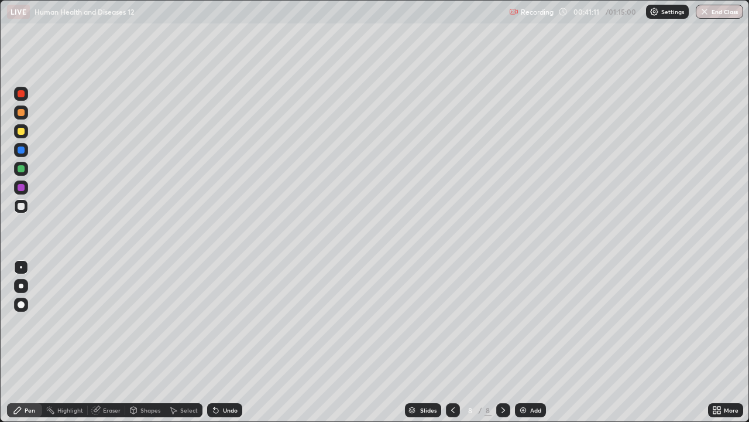
click at [21, 172] on div at bounding box center [21, 168] width 7 height 7
click at [19, 303] on div at bounding box center [21, 304] width 7 height 7
click at [534, 342] on div "Add" at bounding box center [535, 410] width 11 height 6
click at [22, 262] on div at bounding box center [21, 267] width 14 height 14
click at [21, 129] on div at bounding box center [21, 131] width 7 height 7
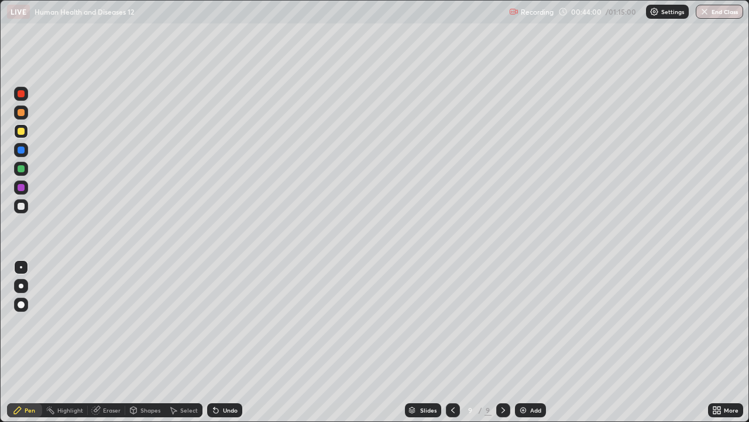
click at [232, 342] on div "Undo" at bounding box center [230, 410] width 15 height 6
click at [232, 342] on div "Undo" at bounding box center [224, 410] width 35 height 14
click at [227, 342] on div "Undo" at bounding box center [224, 410] width 35 height 14
click at [228, 342] on div "Undo" at bounding box center [224, 410] width 35 height 14
click at [231, 342] on div "Undo" at bounding box center [224, 410] width 35 height 14
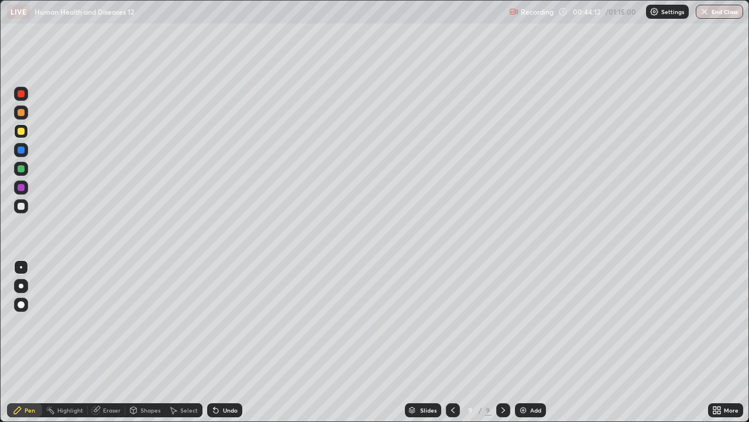
click at [232, 342] on div "Undo" at bounding box center [230, 410] width 15 height 6
click at [233, 342] on div "Undo" at bounding box center [230, 410] width 15 height 6
click at [231, 342] on div "Undo" at bounding box center [230, 410] width 15 height 6
click at [230, 342] on div "Undo" at bounding box center [230, 410] width 15 height 6
click at [530, 342] on div "Add" at bounding box center [535, 410] width 11 height 6
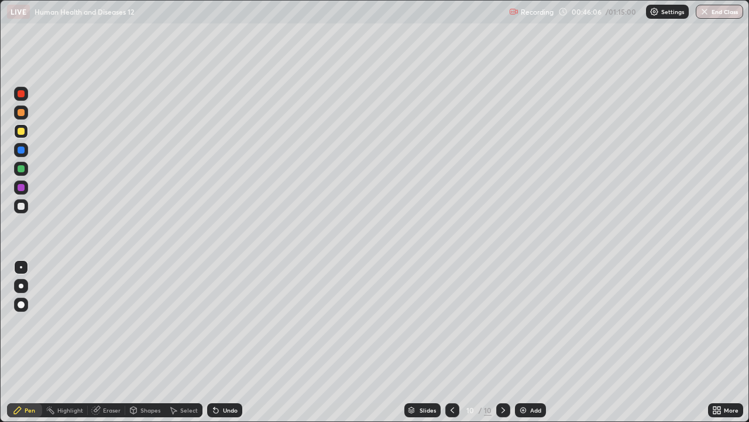
click at [19, 207] on div at bounding box center [21, 206] width 7 height 7
click at [230, 342] on div "Undo" at bounding box center [224, 410] width 35 height 14
click at [22, 167] on div at bounding box center [21, 168] width 7 height 7
click at [187, 342] on div "Select" at bounding box center [183, 410] width 37 height 14
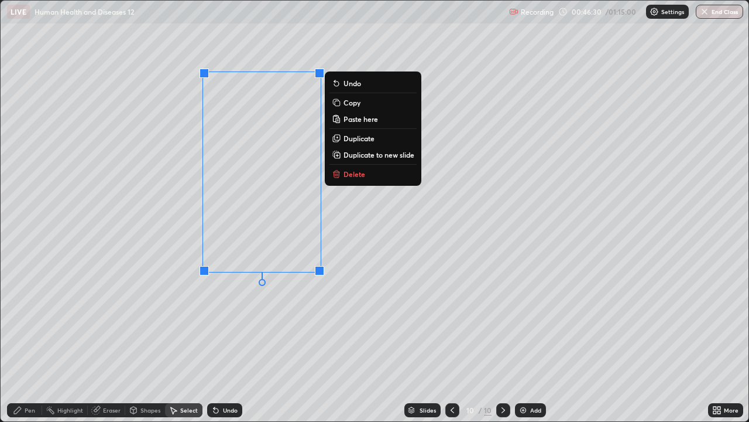
click at [358, 104] on p "Copy" at bounding box center [352, 102] width 17 height 9
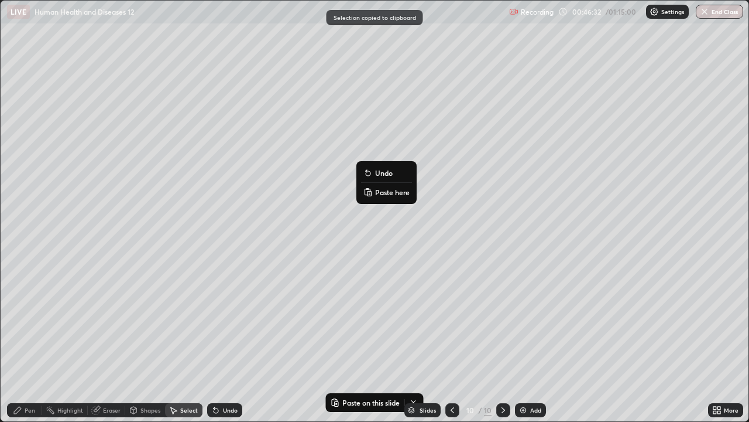
click at [383, 194] on p "Paste here" at bounding box center [392, 191] width 35 height 9
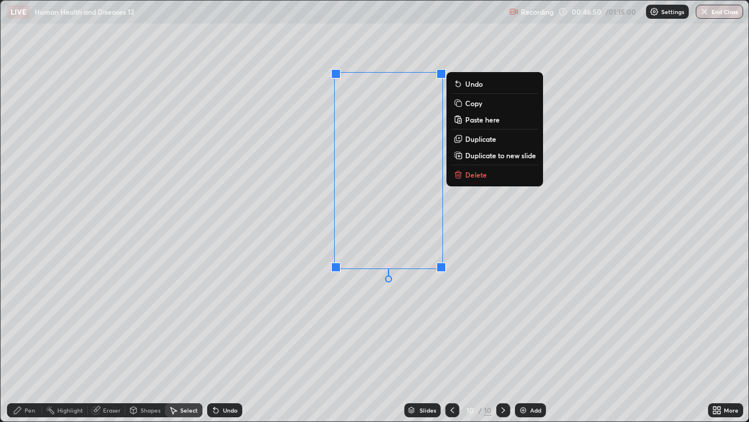
click at [337, 319] on div "0 ° Undo Copy Paste here Duplicate Duplicate to new slide Delete" at bounding box center [375, 211] width 748 height 420
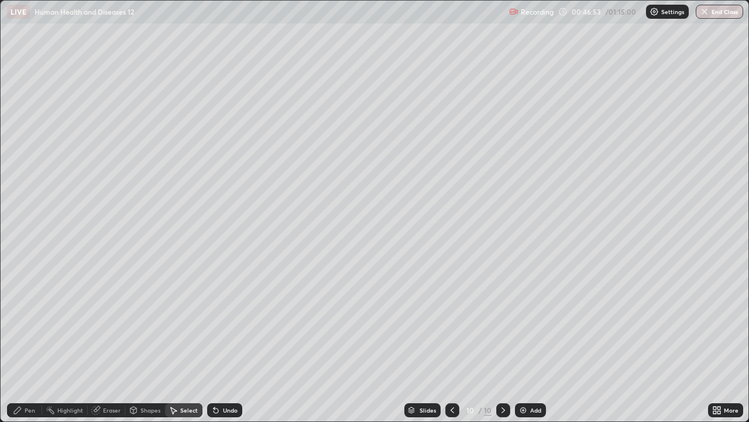
click at [29, 342] on div "Pen" at bounding box center [30, 410] width 11 height 6
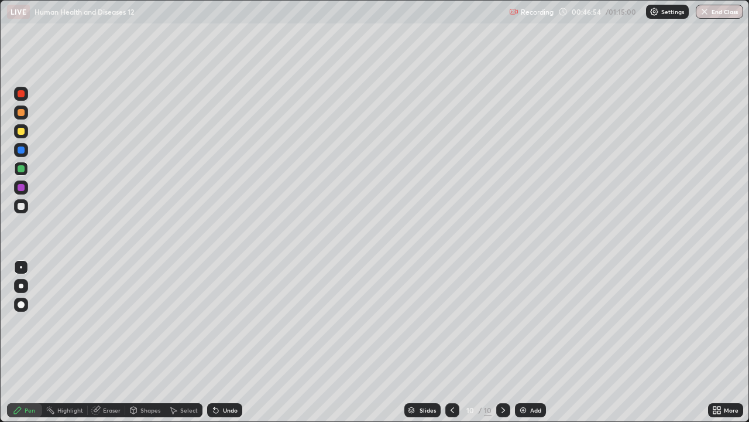
click at [21, 267] on div at bounding box center [21, 267] width 2 height 2
click at [20, 131] on div at bounding box center [21, 131] width 7 height 7
click at [22, 208] on div at bounding box center [21, 206] width 7 height 7
click at [20, 167] on div at bounding box center [21, 168] width 7 height 7
click at [28, 207] on div at bounding box center [21, 206] width 14 height 14
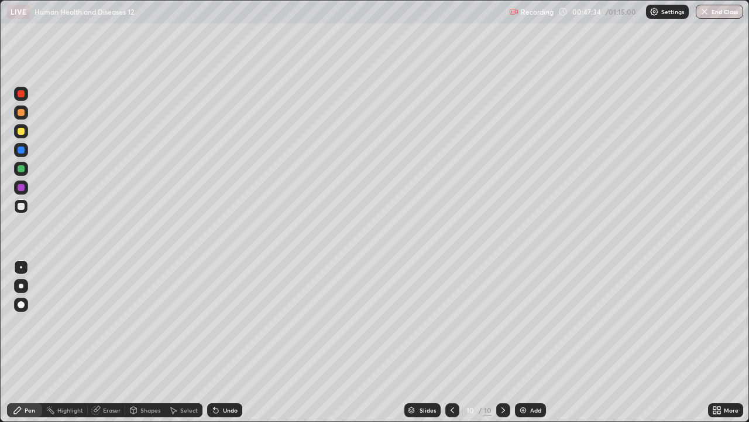
click at [20, 169] on div at bounding box center [21, 168] width 7 height 7
click at [20, 130] on div at bounding box center [21, 131] width 7 height 7
click at [181, 342] on div "Select" at bounding box center [189, 410] width 18 height 6
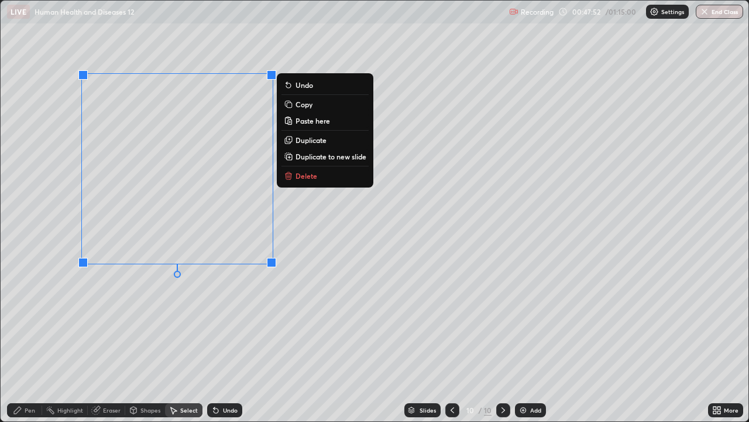
click at [170, 304] on div "0 ° Undo Copy Paste here Duplicate Duplicate to new slide Delete" at bounding box center [375, 211] width 748 height 420
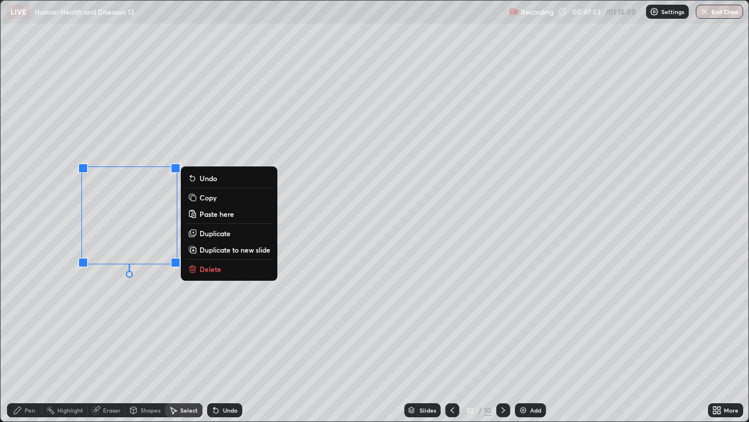
click at [207, 269] on p "Delete" at bounding box center [211, 268] width 22 height 9
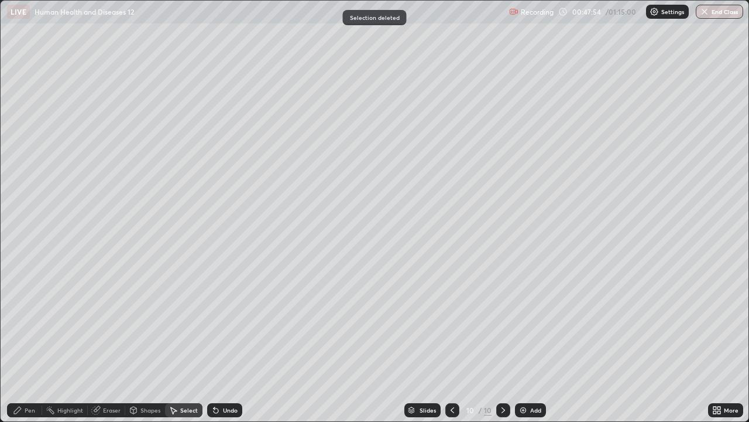
click at [33, 342] on div "Pen" at bounding box center [30, 410] width 11 height 6
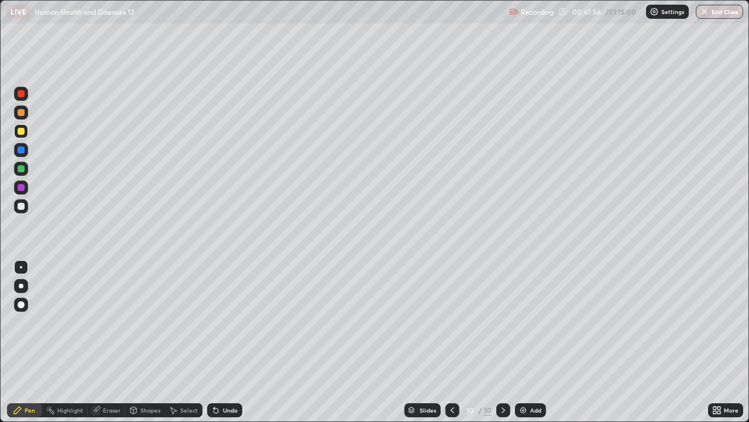
click at [20, 203] on div at bounding box center [21, 206] width 7 height 7
click at [22, 187] on div at bounding box center [21, 187] width 7 height 7
click at [23, 203] on div at bounding box center [21, 206] width 7 height 7
click at [24, 132] on div at bounding box center [21, 131] width 7 height 7
click at [115, 342] on div "Eraser" at bounding box center [112, 410] width 18 height 6
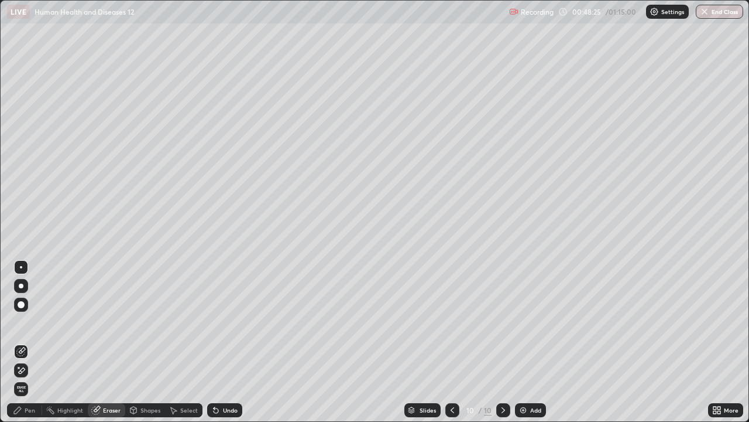
click at [26, 342] on div "Pen" at bounding box center [30, 410] width 11 height 6
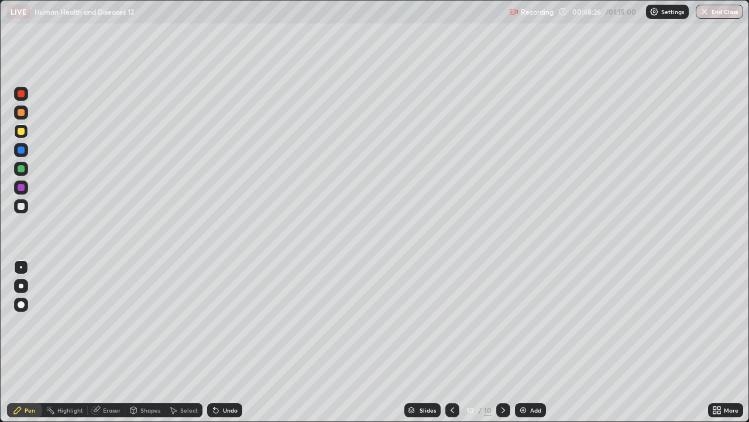
click at [22, 130] on div at bounding box center [21, 131] width 7 height 7
click at [22, 208] on div at bounding box center [21, 206] width 7 height 7
click at [23, 168] on div at bounding box center [21, 168] width 7 height 7
click at [23, 204] on div at bounding box center [21, 206] width 7 height 7
click at [22, 114] on div at bounding box center [21, 112] width 7 height 7
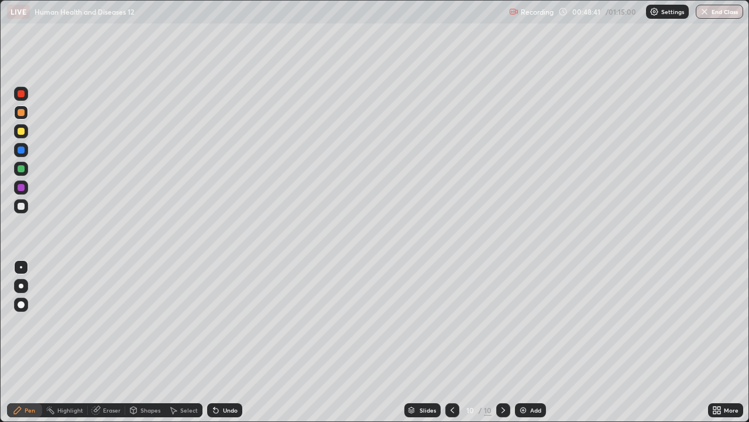
click at [25, 131] on div at bounding box center [21, 131] width 14 height 14
click at [230, 342] on div "Undo" at bounding box center [230, 410] width 15 height 6
click at [232, 342] on div "Undo" at bounding box center [230, 410] width 15 height 6
click at [230, 342] on div "Undo" at bounding box center [224, 410] width 35 height 14
click at [450, 342] on icon at bounding box center [452, 409] width 9 height 9
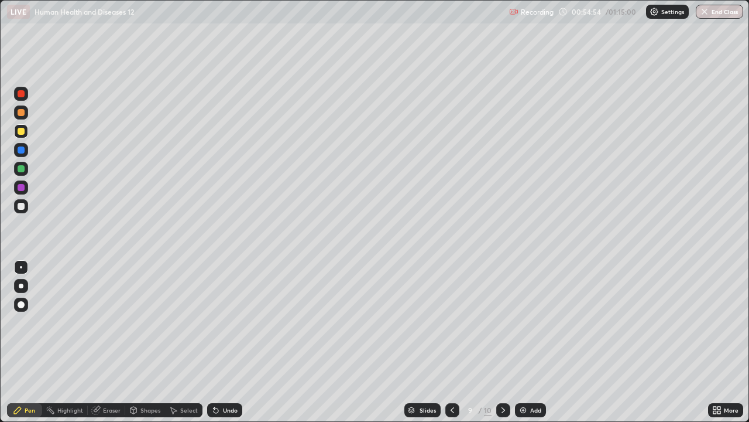
click at [452, 342] on icon at bounding box center [453, 410] width 4 height 6
click at [703, 16] on img "button" at bounding box center [704, 11] width 9 height 9
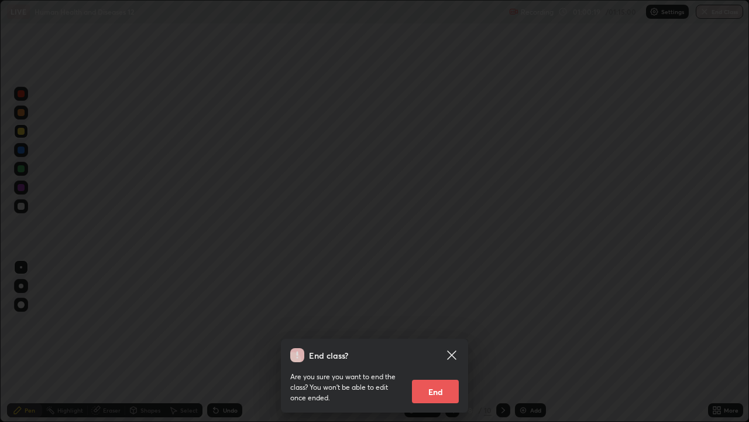
click at [429, 342] on button "End" at bounding box center [435, 390] width 47 height 23
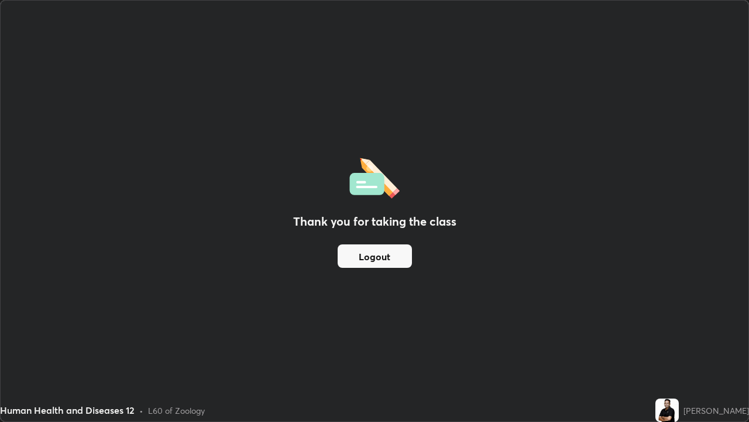
click at [358, 254] on button "Logout" at bounding box center [375, 255] width 74 height 23
